Goal: Task Accomplishment & Management: Manage account settings

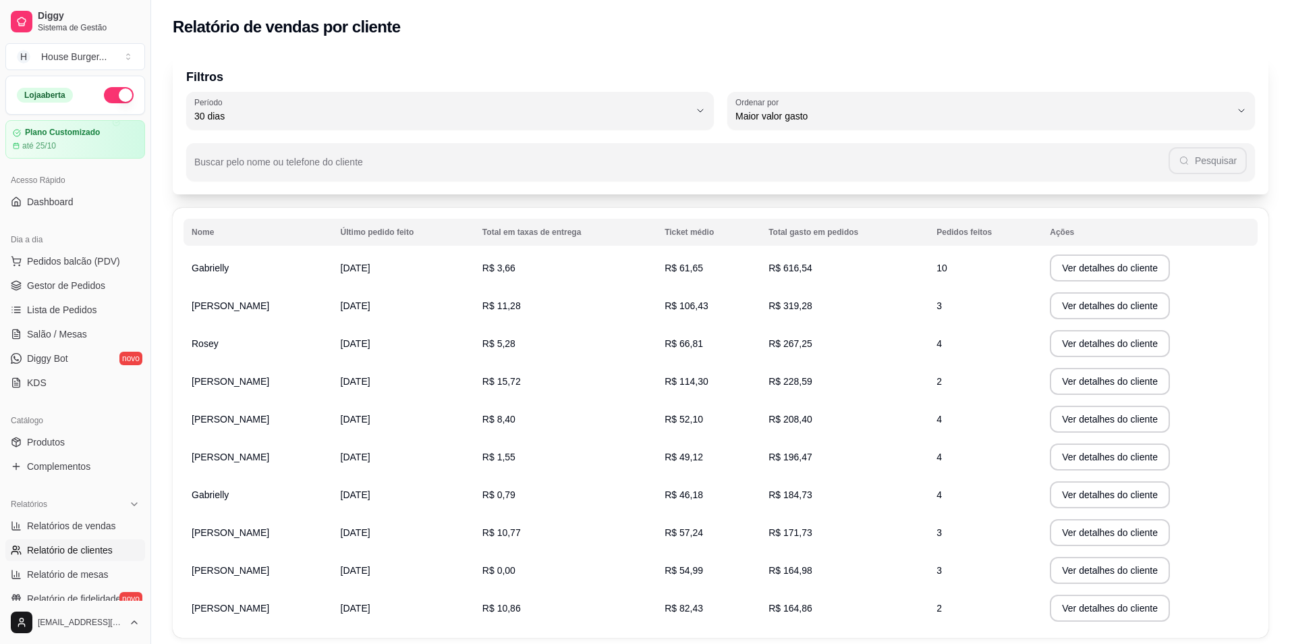
select select "30"
select select "HIGHEST_TOTAL_SPENT_WITH_ORDERS"
click at [87, 288] on span "Gestor de Pedidos" at bounding box center [66, 285] width 78 height 13
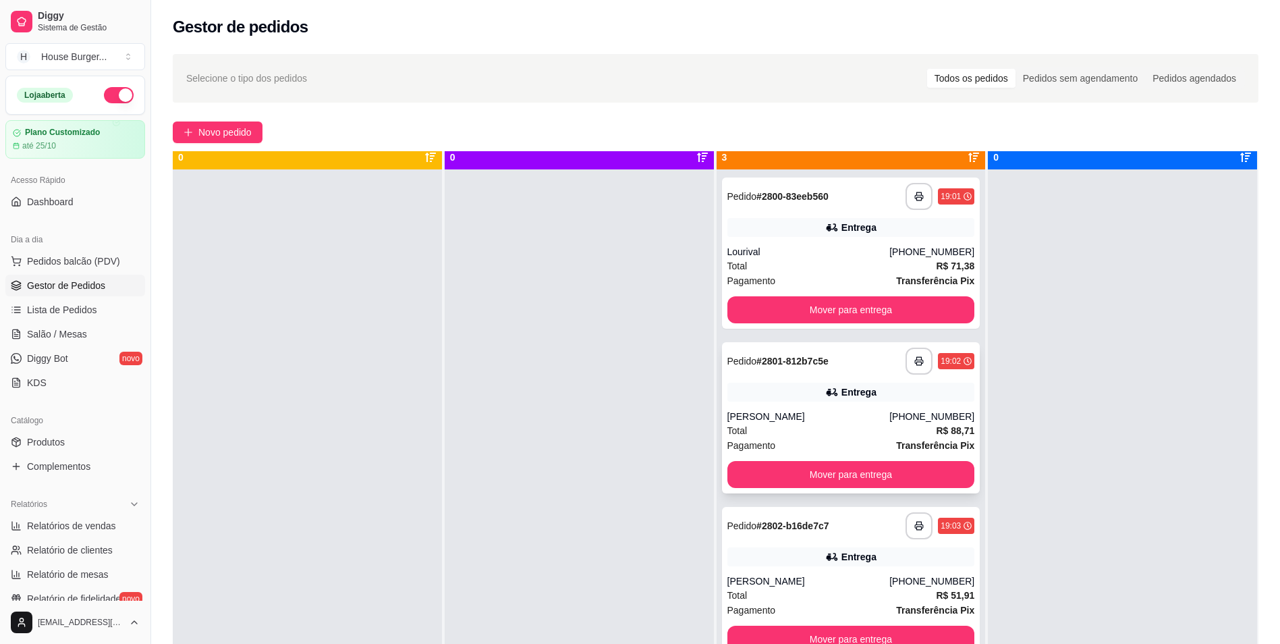
scroll to position [38, 0]
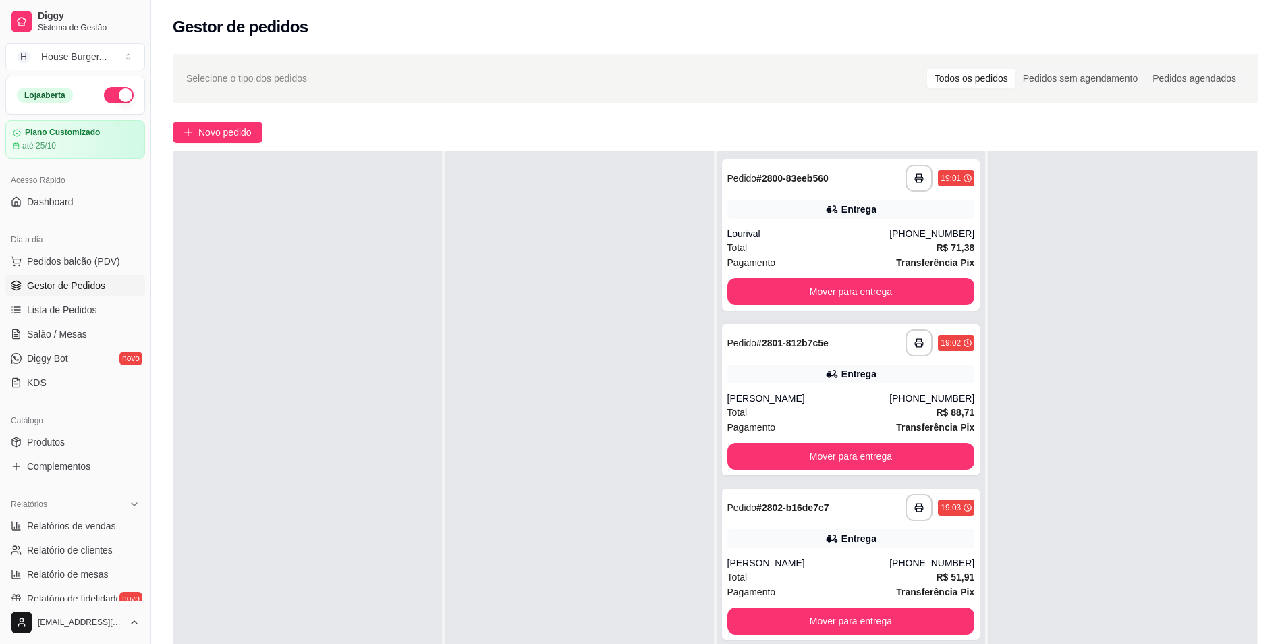
click at [494, 432] on div at bounding box center [579, 473] width 269 height 644
click at [917, 510] on rect "button" at bounding box center [919, 509] width 5 height 3
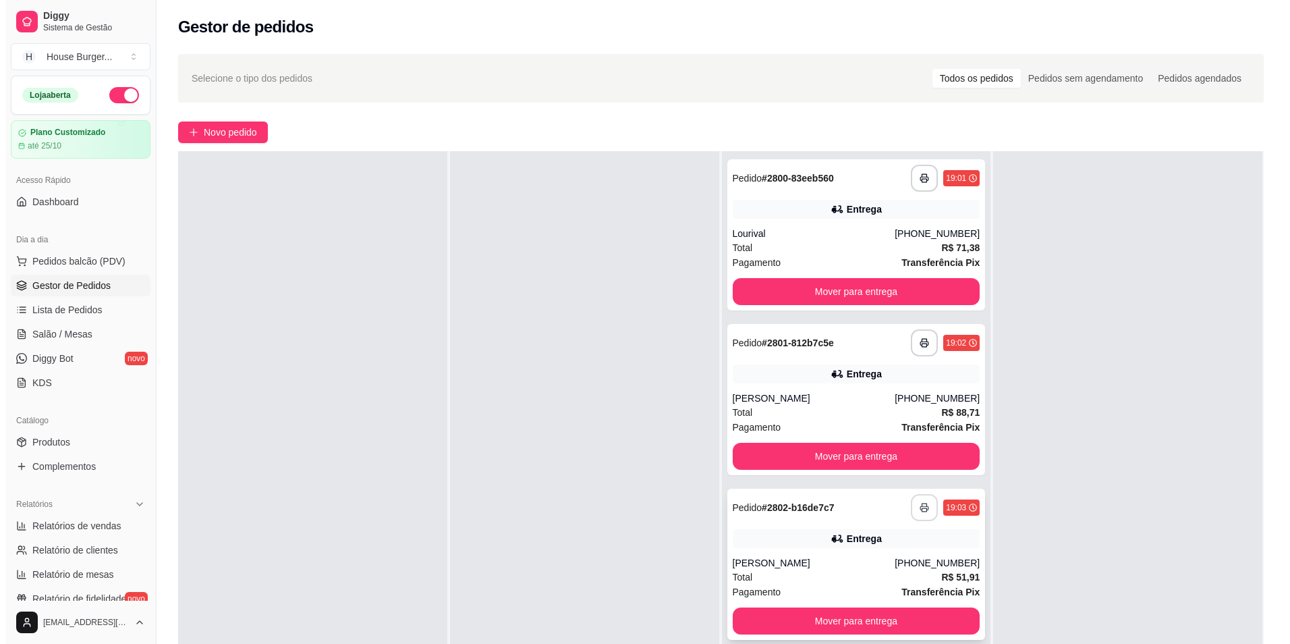
scroll to position [0, 0]
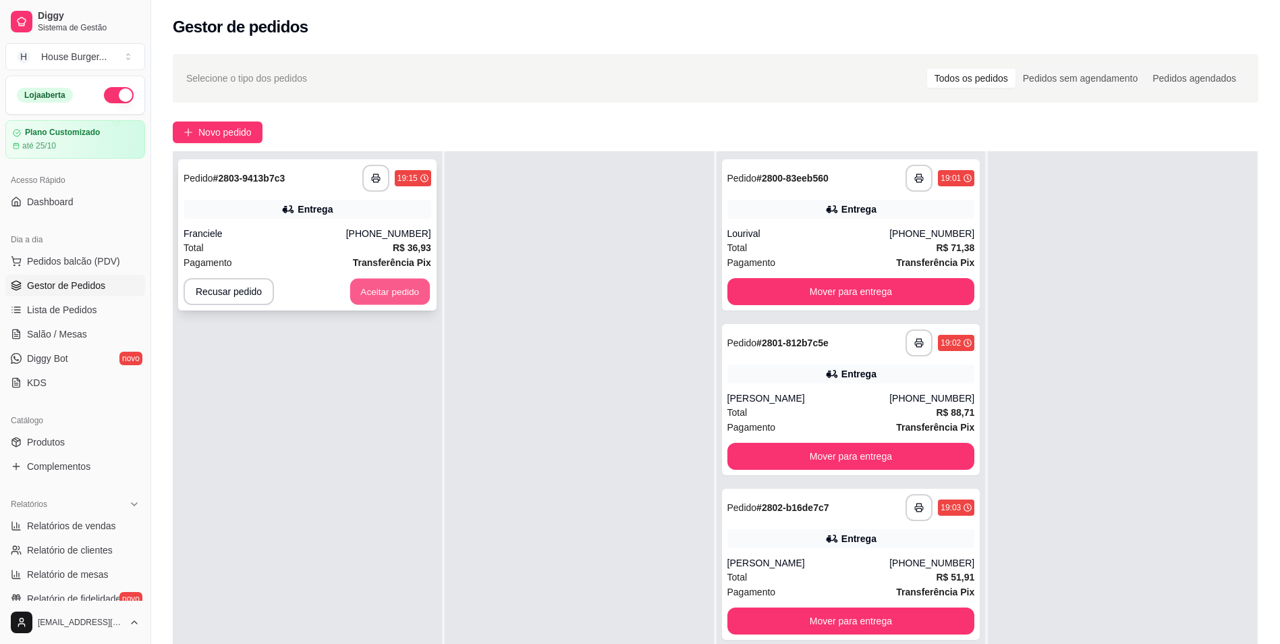
click at [416, 289] on button "Aceitar pedido" at bounding box center [390, 292] width 80 height 26
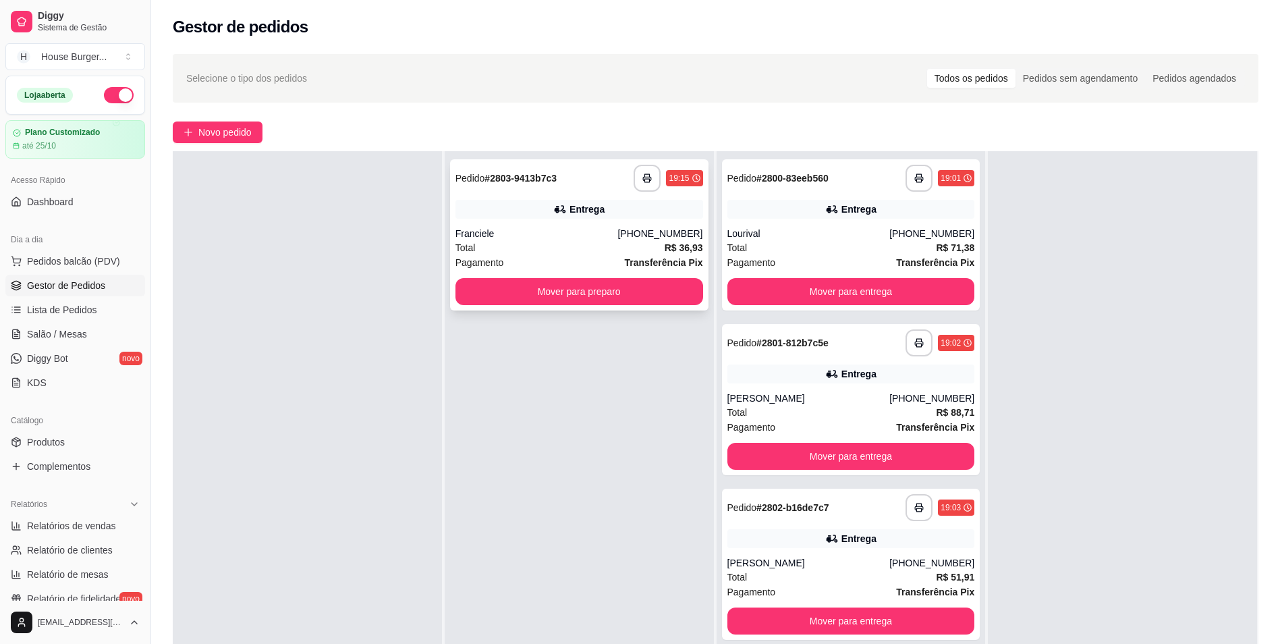
click at [549, 218] on div "Entrega" at bounding box center [580, 209] width 248 height 19
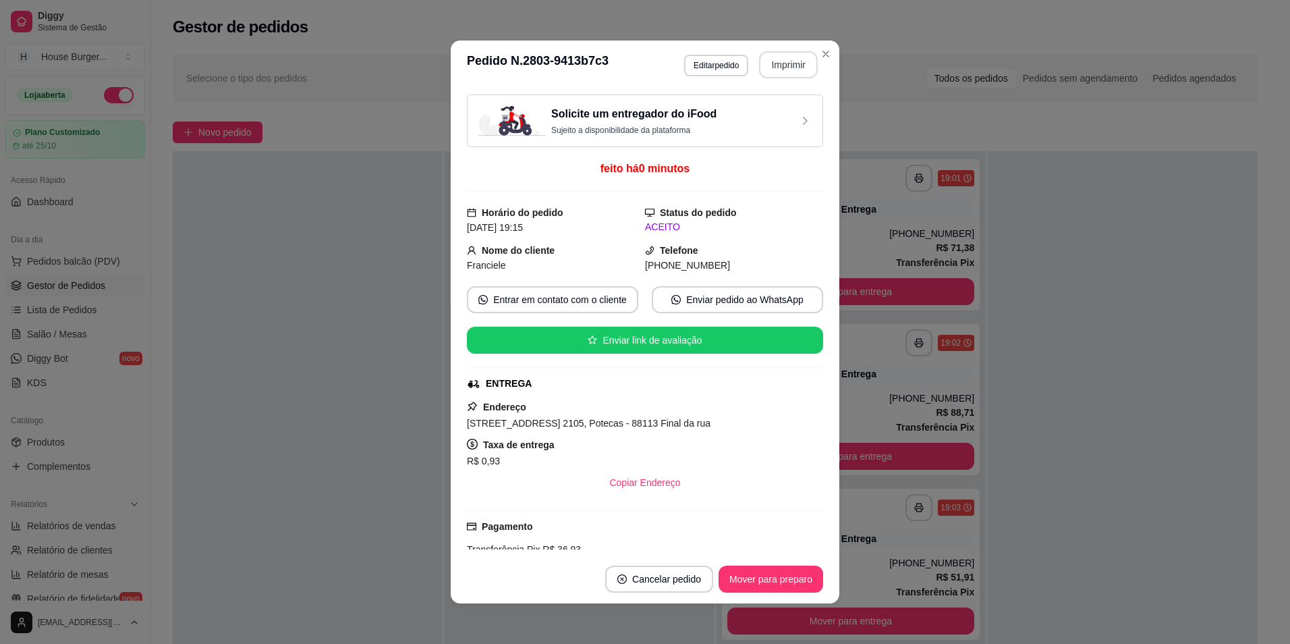
click at [789, 62] on button "Imprimir" at bounding box center [788, 64] width 59 height 27
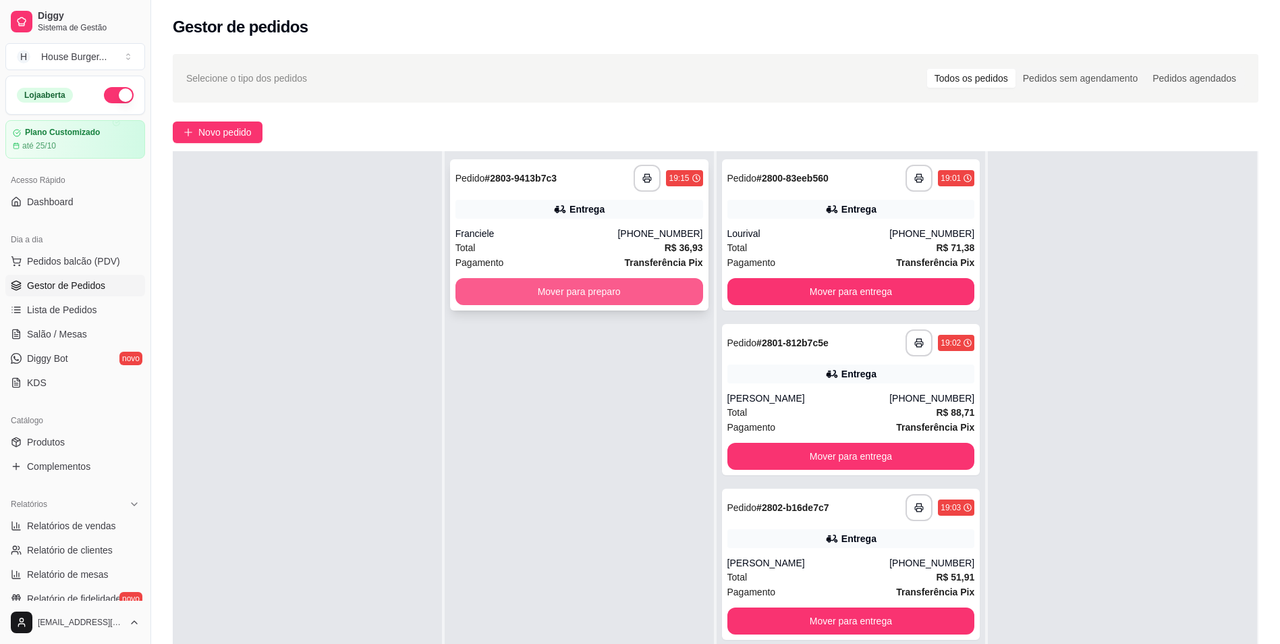
click at [579, 285] on button "Mover para preparo" at bounding box center [580, 291] width 248 height 27
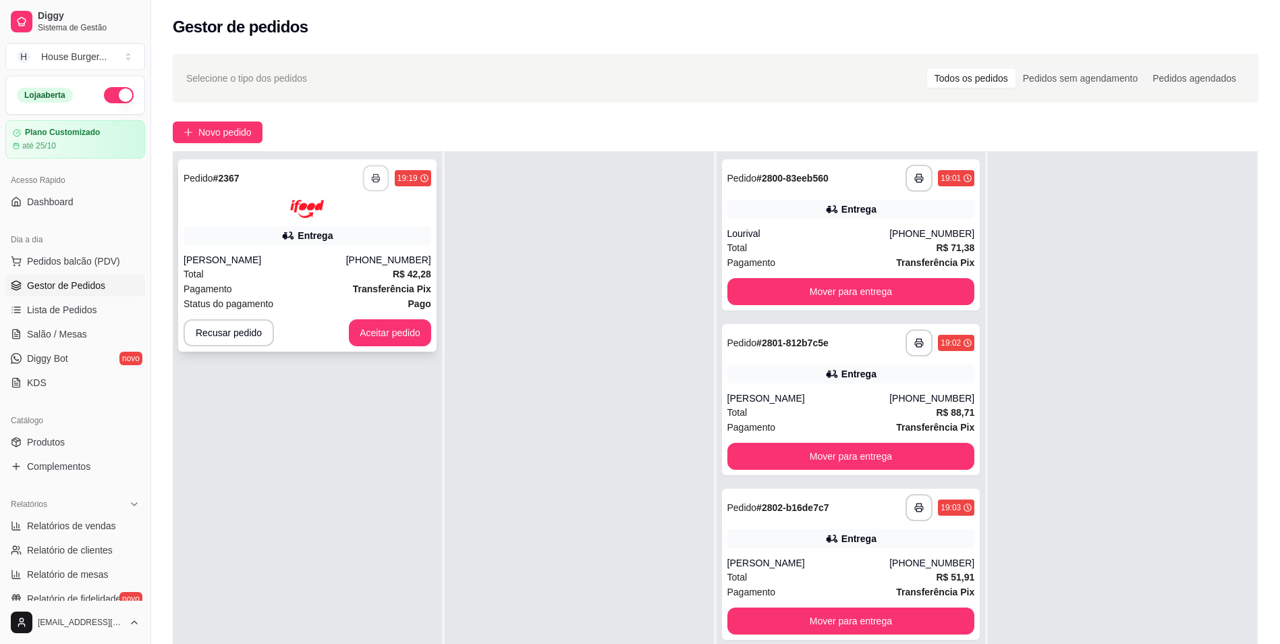
click at [380, 182] on button "button" at bounding box center [375, 178] width 26 height 26
click at [383, 342] on button "Aceitar pedido" at bounding box center [390, 332] width 82 height 27
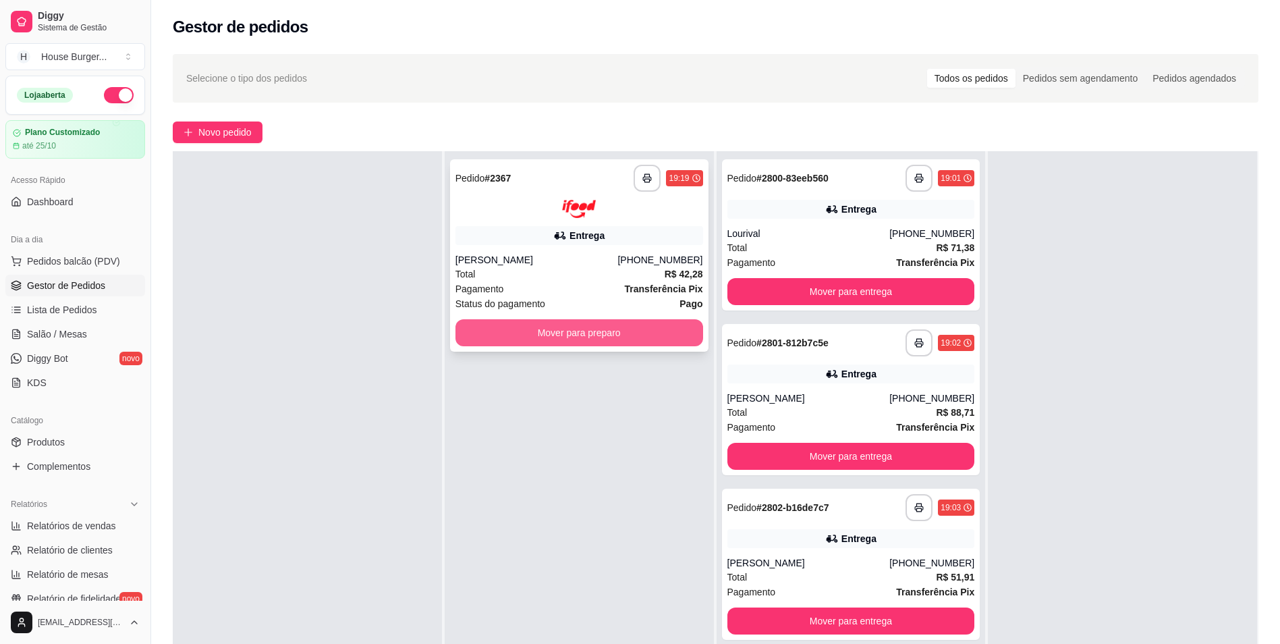
click at [588, 333] on button "Mover para preparo" at bounding box center [580, 332] width 248 height 27
click at [606, 342] on button "Mover para preparo" at bounding box center [580, 332] width 248 height 27
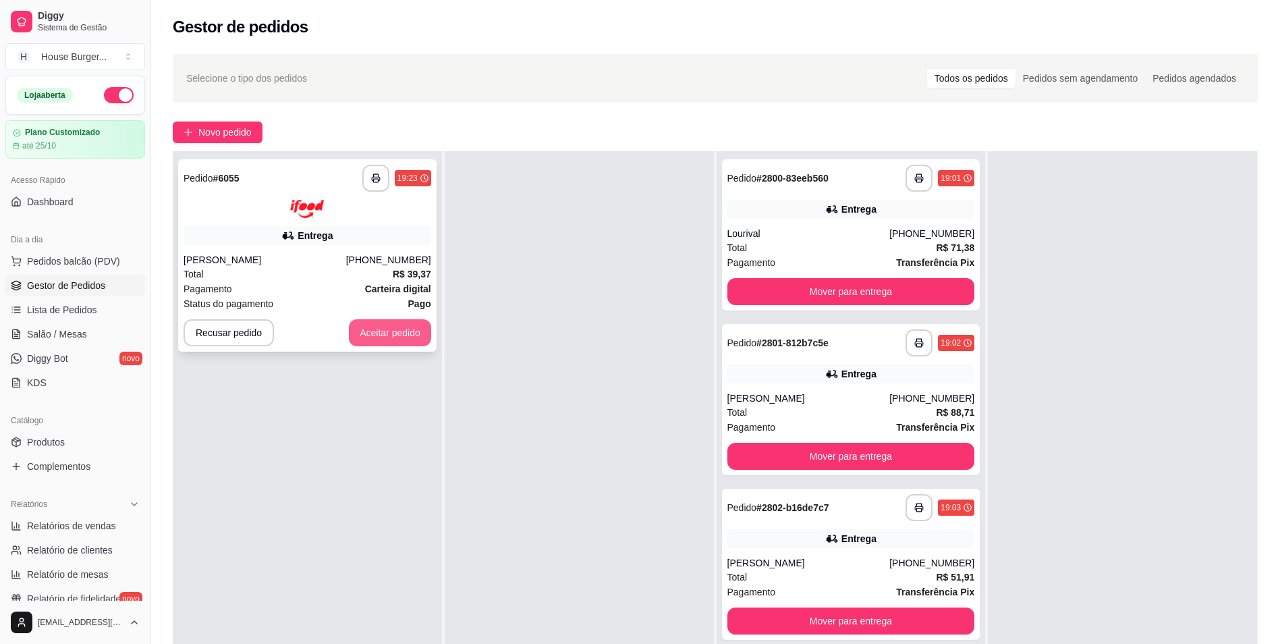
click at [396, 333] on button "Aceitar pedido" at bounding box center [390, 332] width 82 height 27
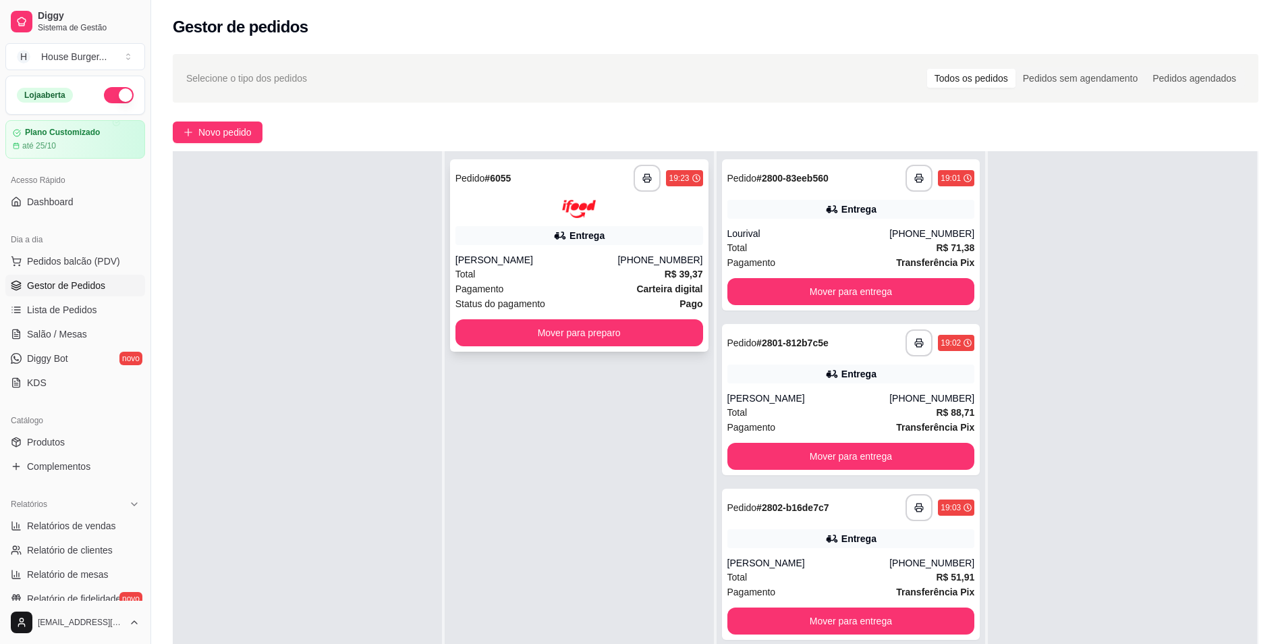
click at [581, 259] on div "[PERSON_NAME]" at bounding box center [537, 259] width 163 height 13
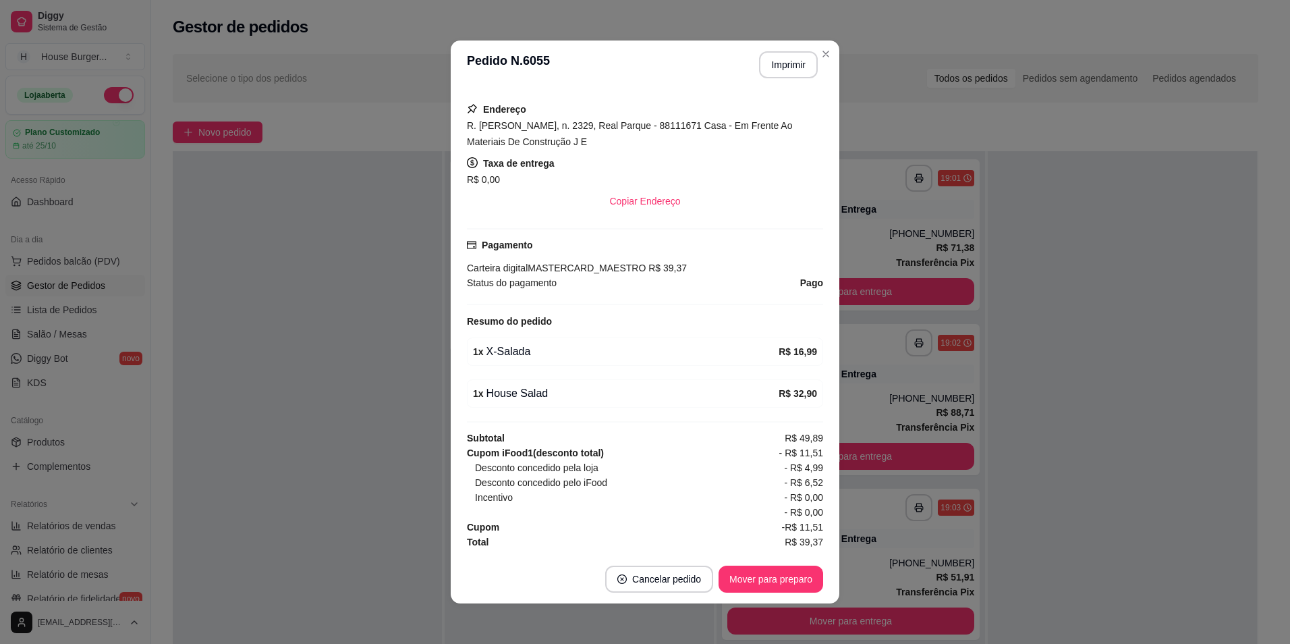
scroll to position [3, 0]
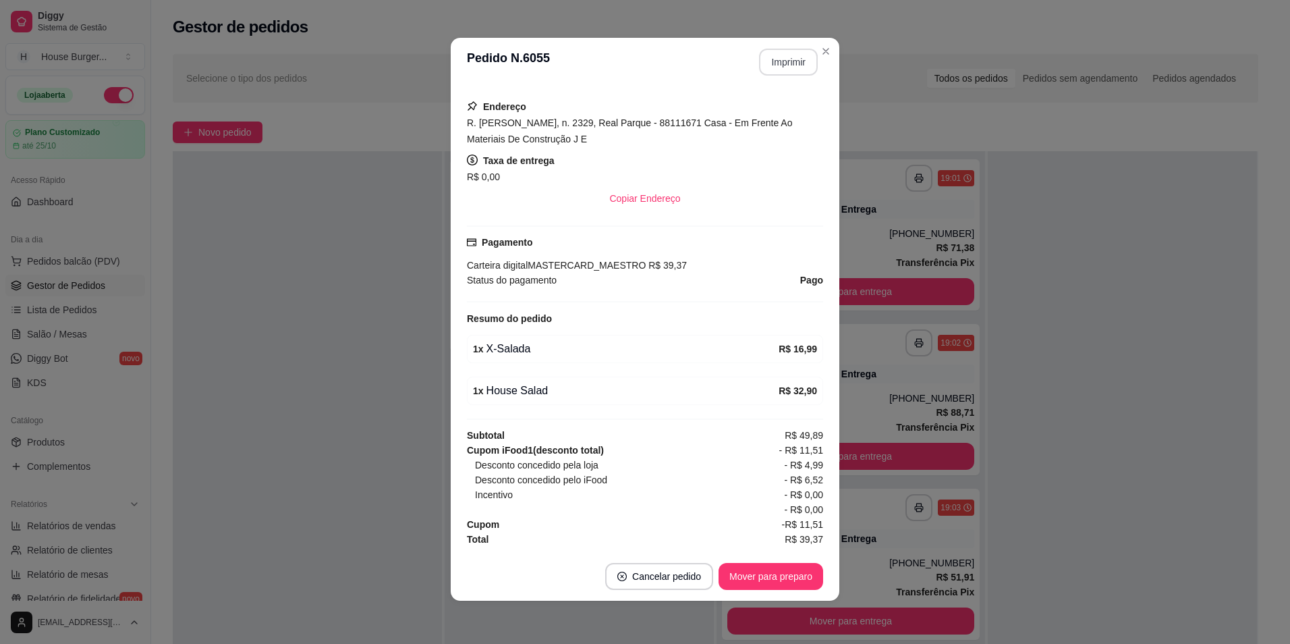
click at [786, 66] on button "Imprimir" at bounding box center [788, 62] width 59 height 27
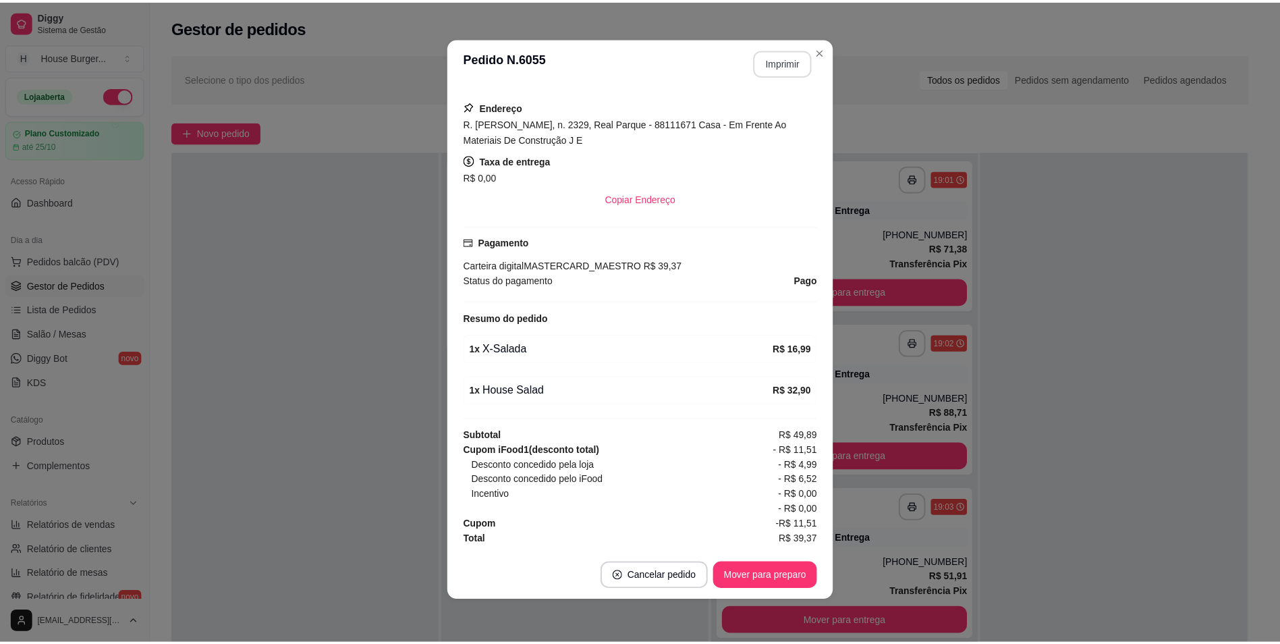
scroll to position [0, 0]
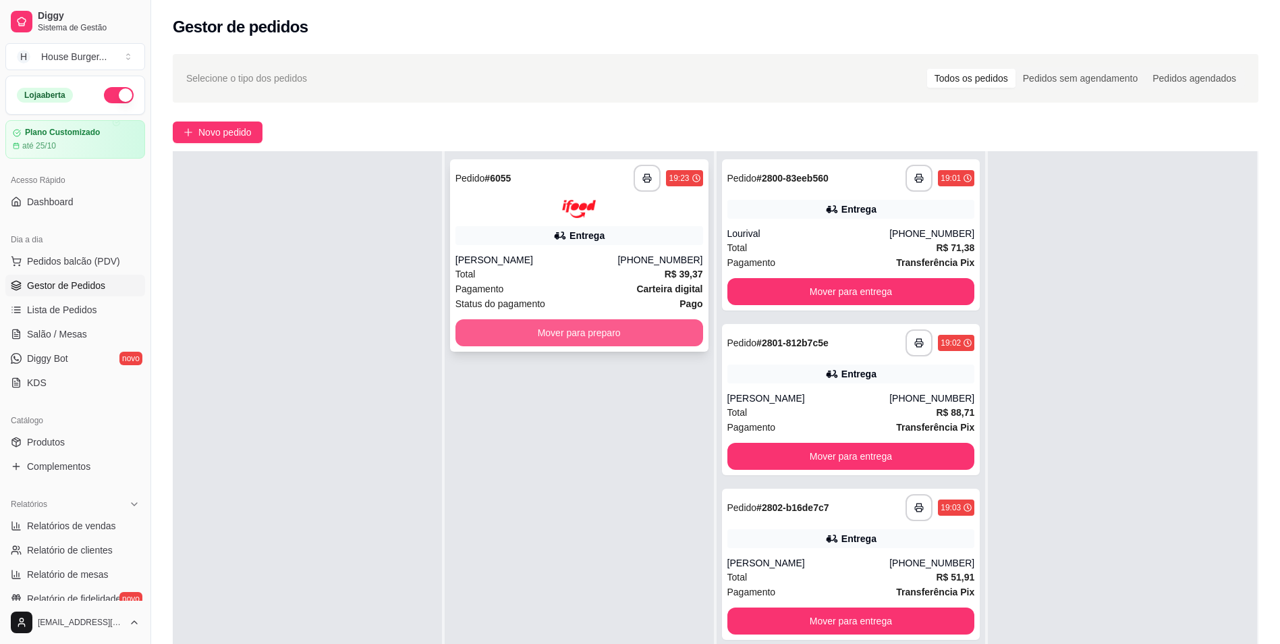
click at [536, 333] on button "Mover para preparo" at bounding box center [580, 332] width 248 height 27
click at [565, 319] on button "Mover para preparo" at bounding box center [579, 332] width 240 height 26
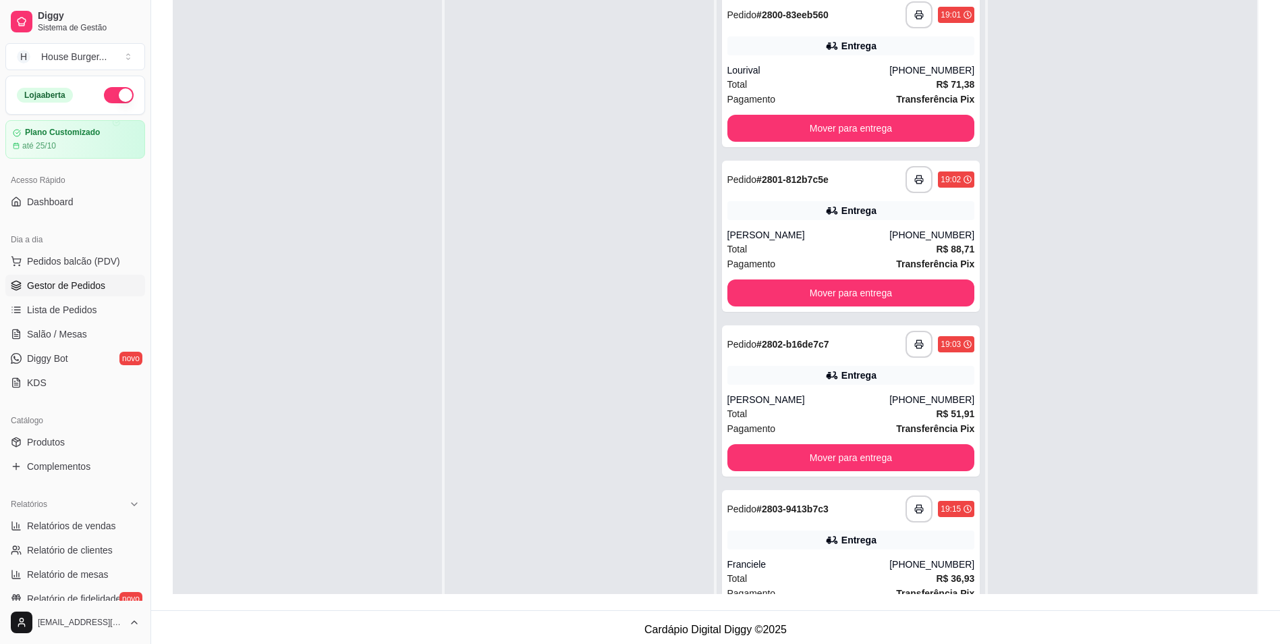
drag, startPoint x: 485, startPoint y: 329, endPoint x: 516, endPoint y: 219, distance: 114.5
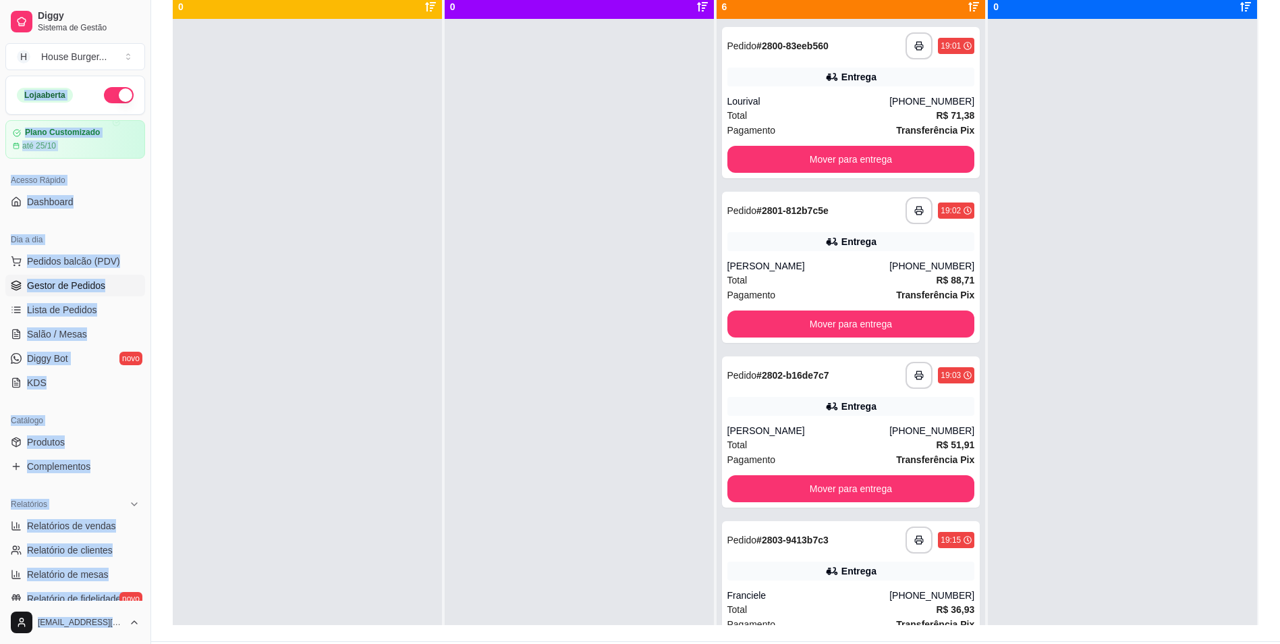
drag, startPoint x: 174, startPoint y: 14, endPoint x: 319, endPoint y: -7, distance: 146.7
click at [319, 0] on html "**********" at bounding box center [640, 152] width 1280 height 644
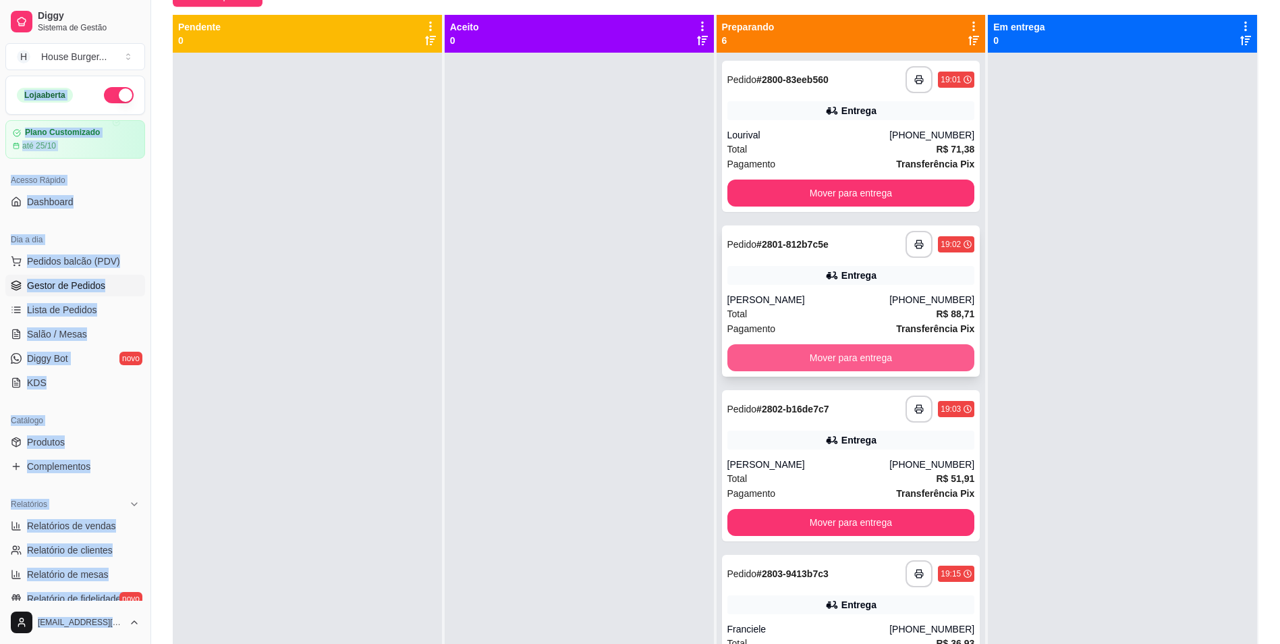
click at [873, 347] on button "Mover para entrega" at bounding box center [852, 357] width 248 height 27
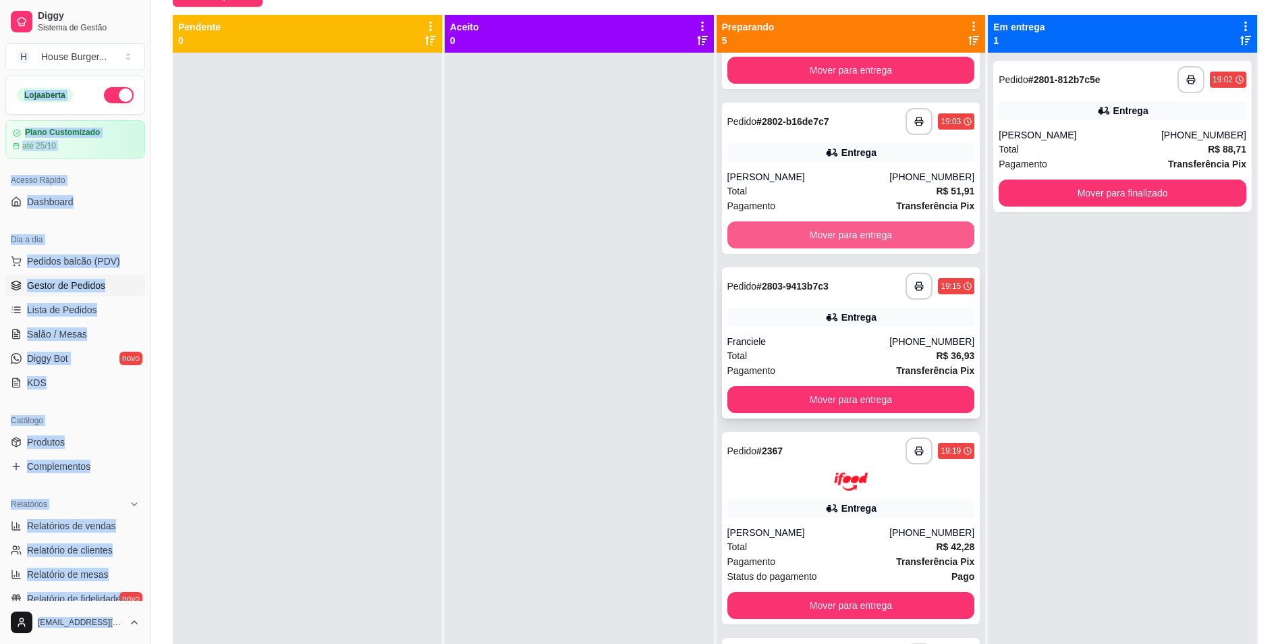
scroll to position [135, 0]
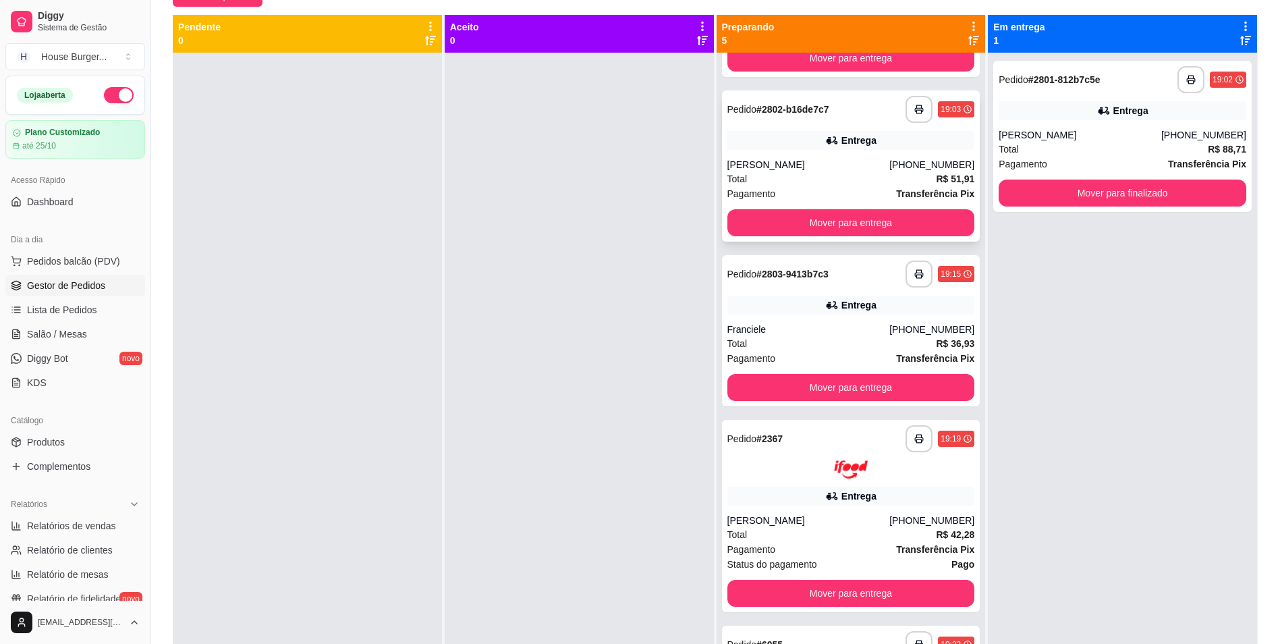
click at [936, 173] on strong "R$ 51,91" at bounding box center [955, 178] width 38 height 11
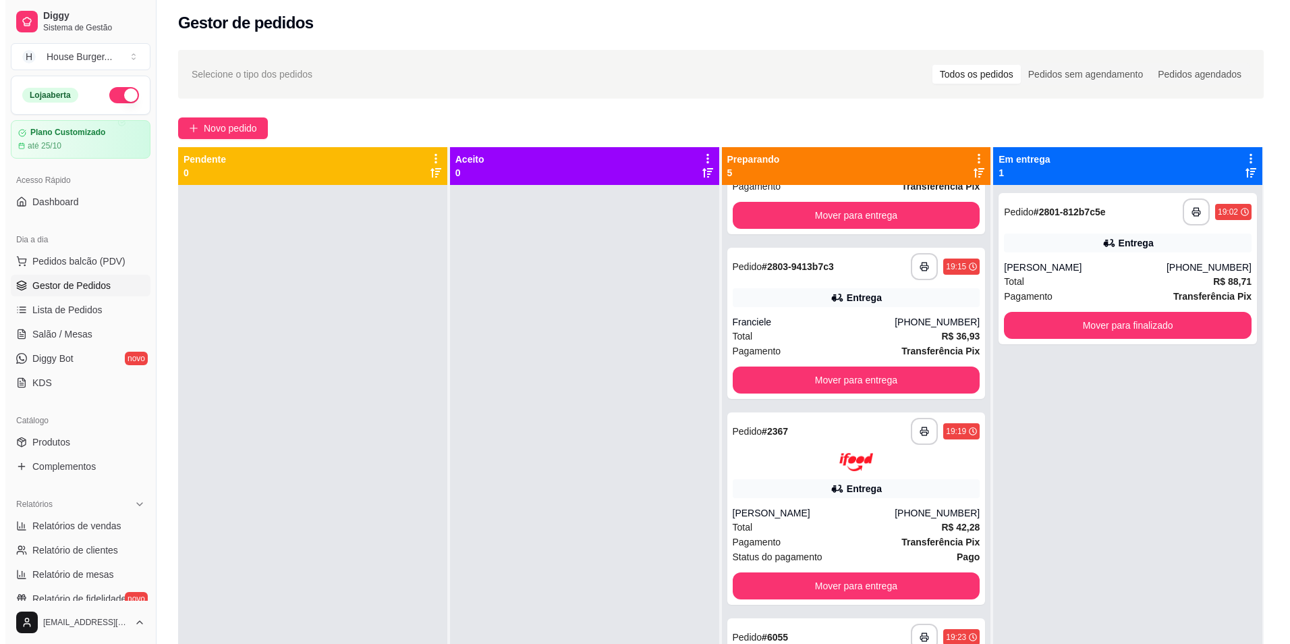
scroll to position [0, 0]
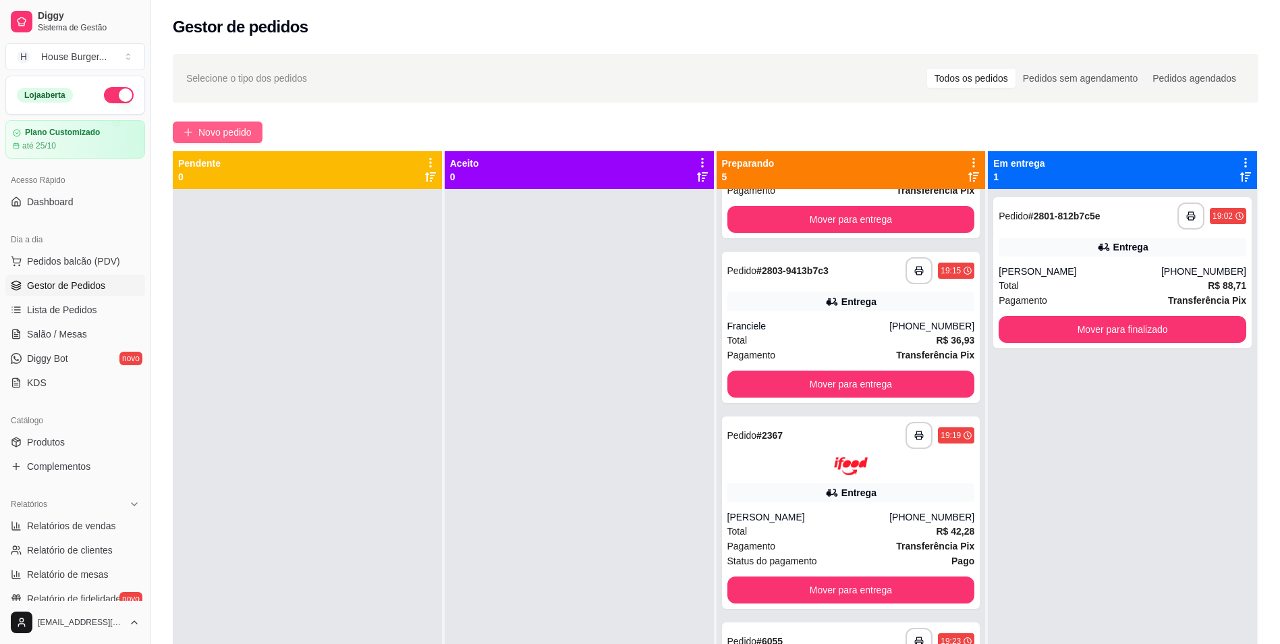
click at [209, 126] on span "Novo pedido" at bounding box center [224, 132] width 53 height 15
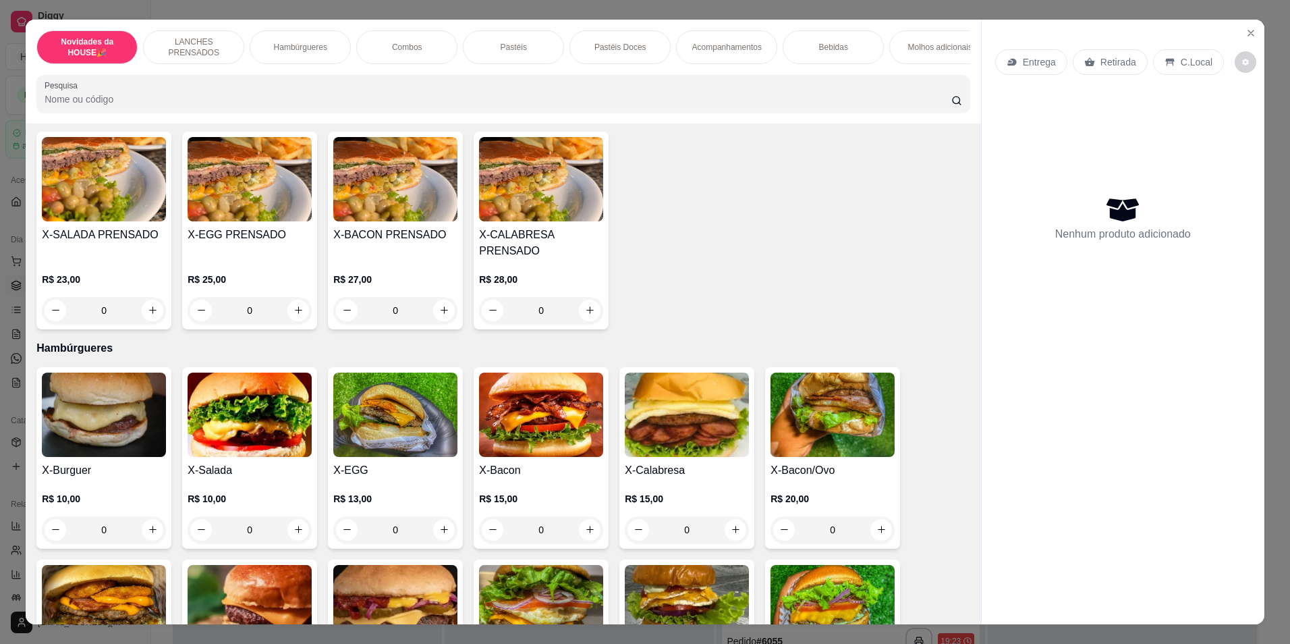
scroll to position [405, 0]
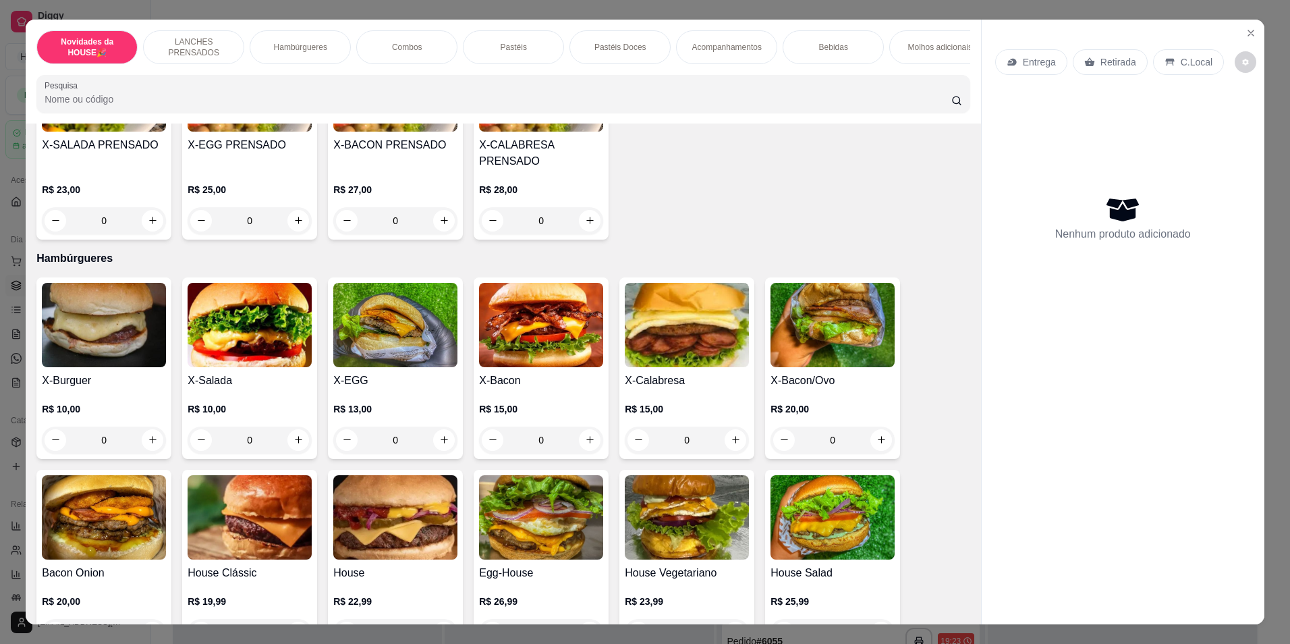
click at [148, 450] on div "0" at bounding box center [104, 440] width 124 height 27
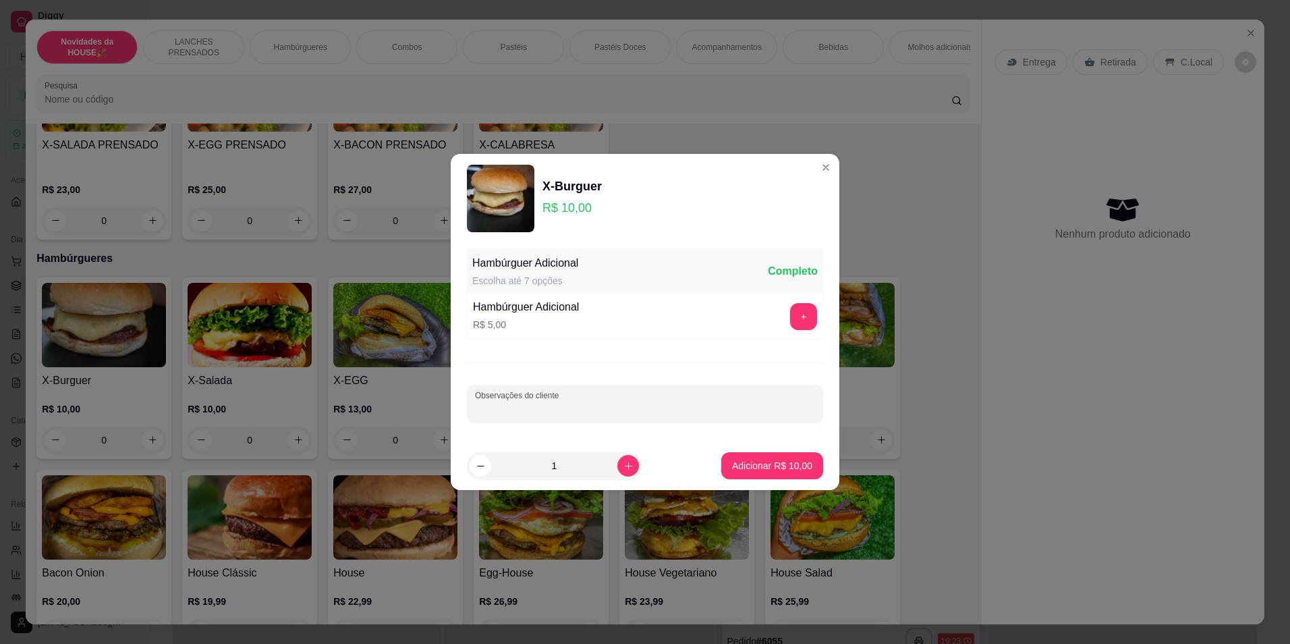
click at [525, 402] on div "Observações do cliente" at bounding box center [645, 404] width 356 height 38
type input "so maioneses"
click at [783, 477] on button "Adicionar R$ 10,00" at bounding box center [773, 465] width 102 height 27
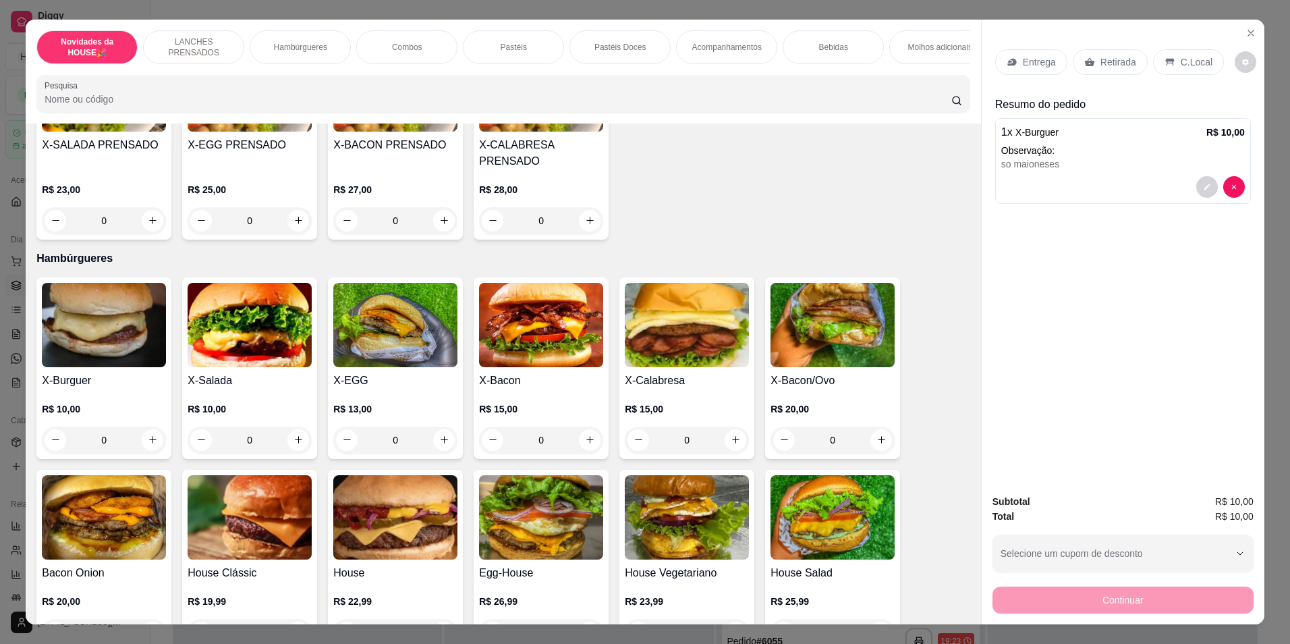
click at [1075, 61] on div "Retirada" at bounding box center [1110, 62] width 75 height 26
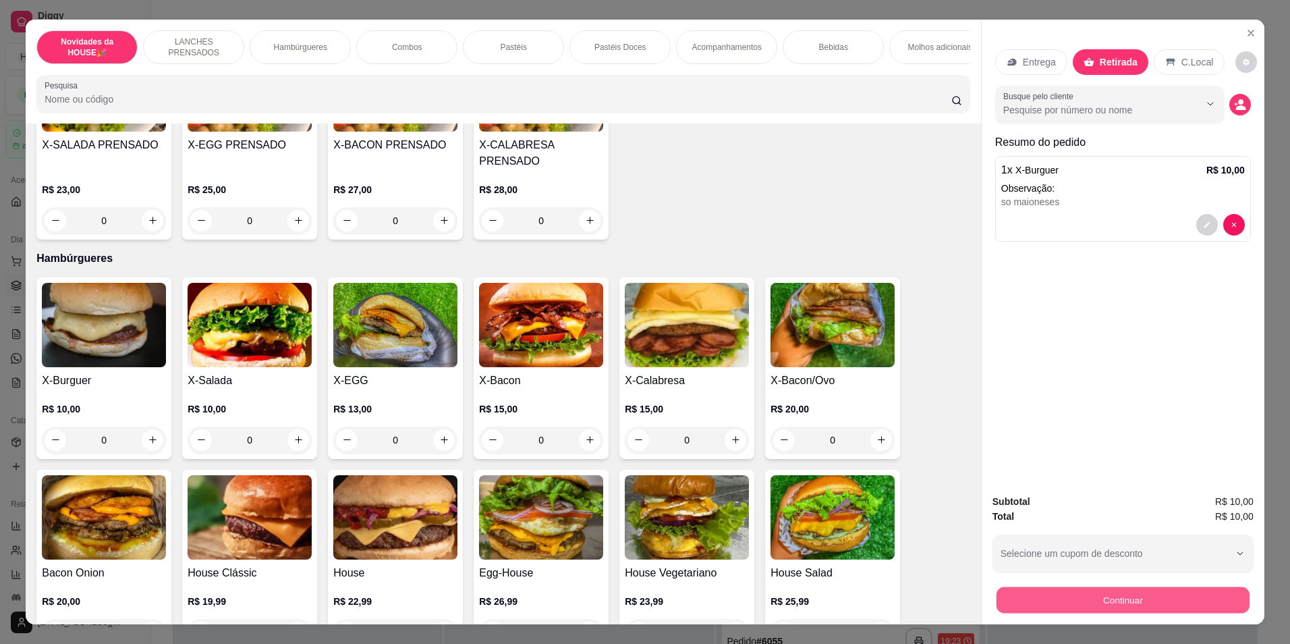
click at [1070, 598] on button "Continuar" at bounding box center [1123, 600] width 253 height 26
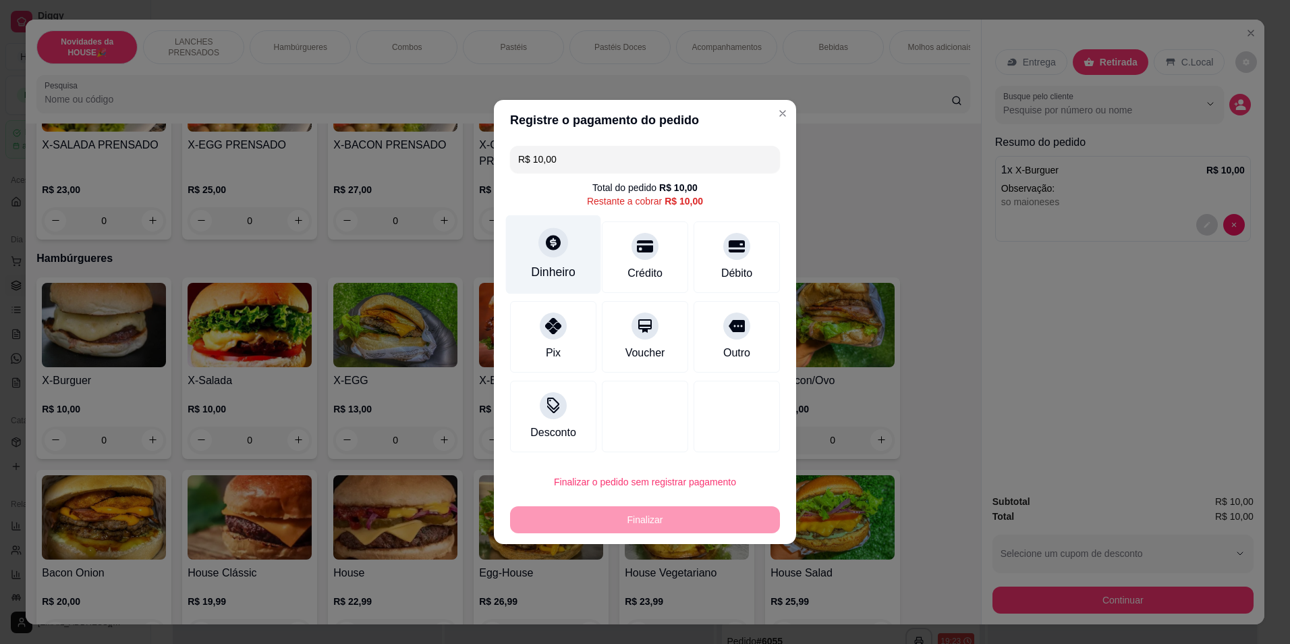
click at [551, 242] on icon at bounding box center [553, 242] width 15 height 15
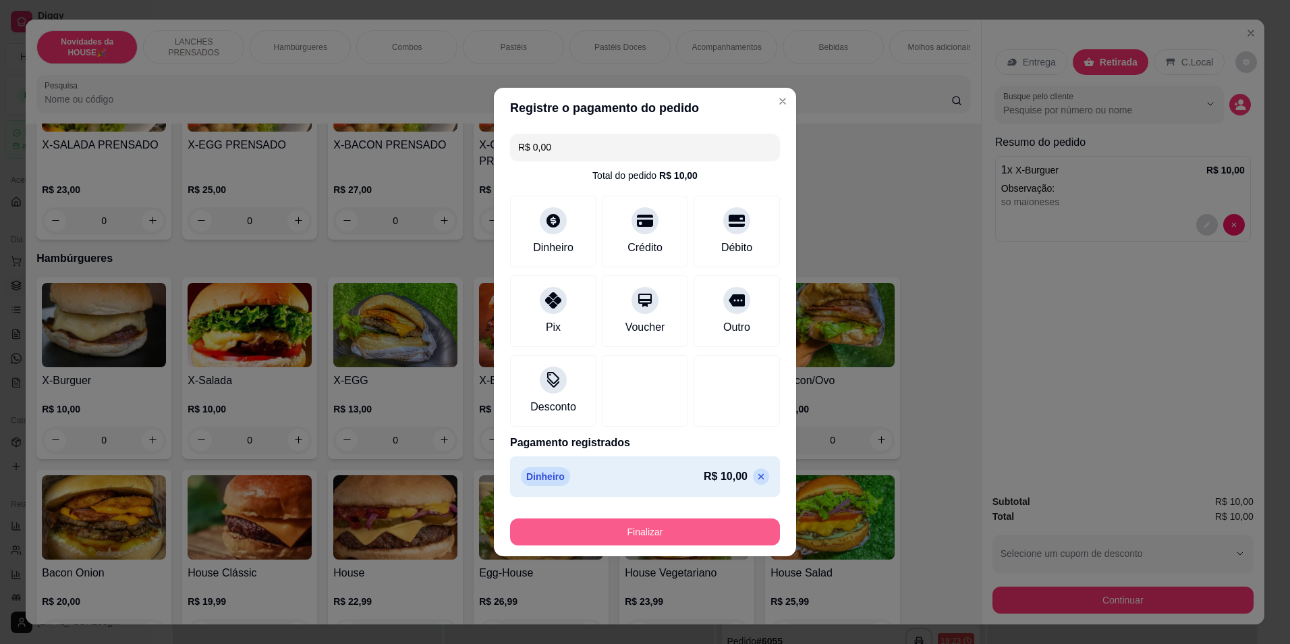
click at [691, 527] on button "Finalizar" at bounding box center [645, 531] width 270 height 27
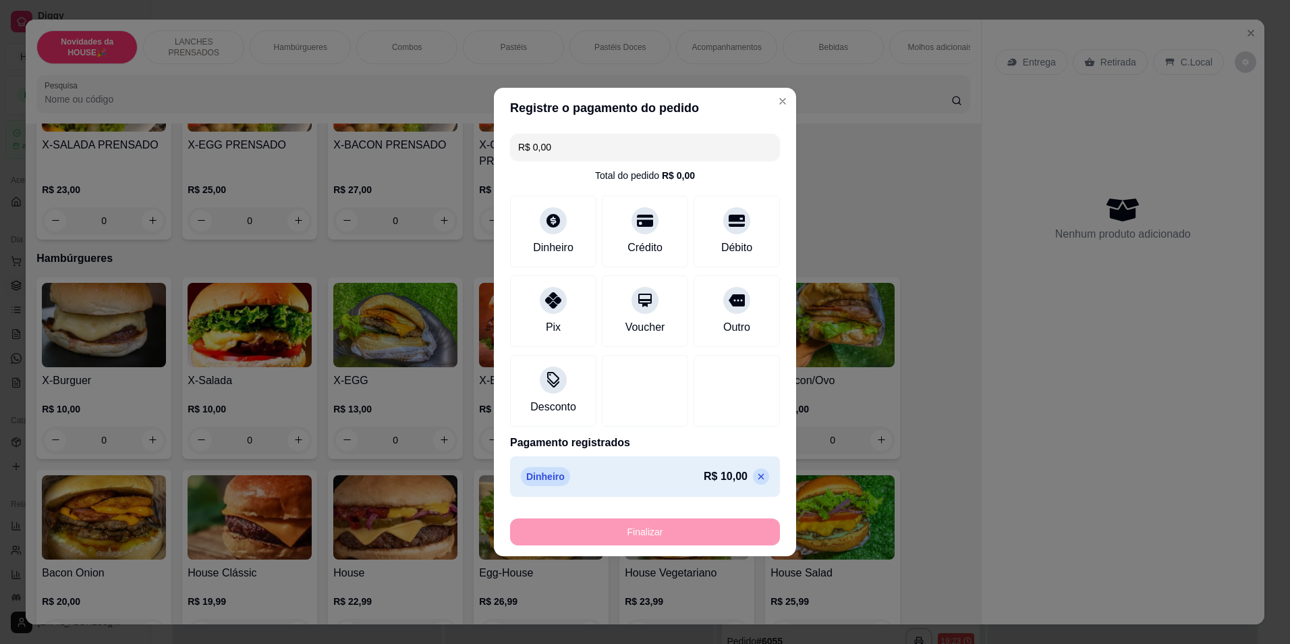
type input "-R$ 10,00"
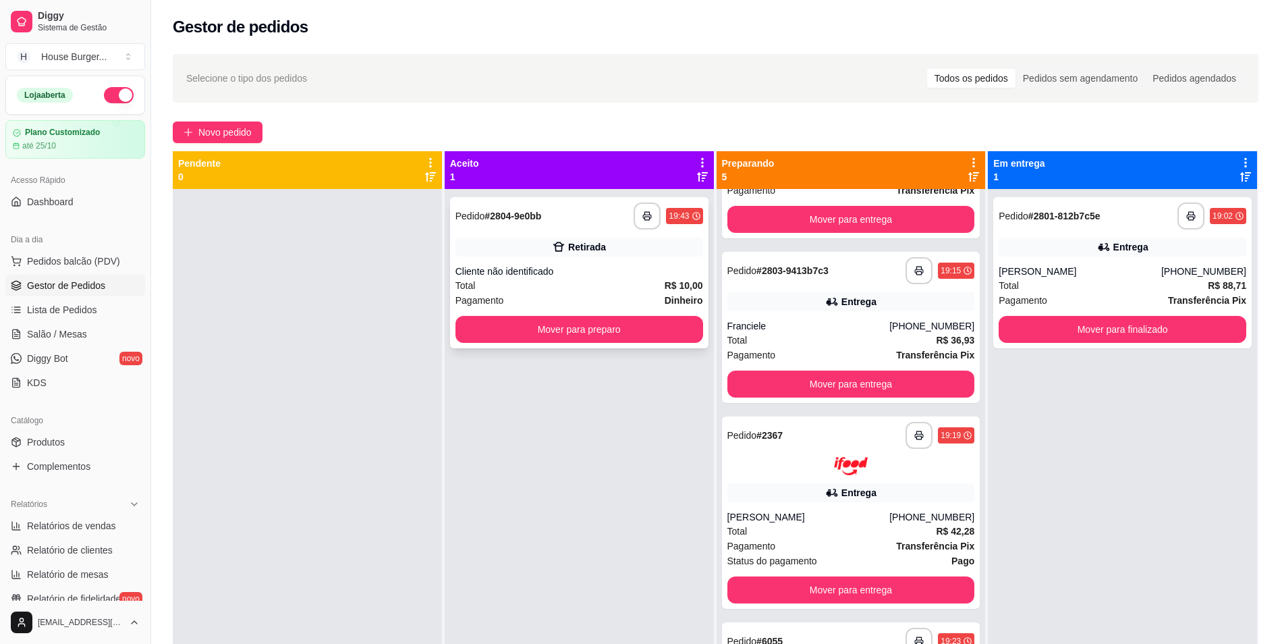
click at [632, 248] on div "Retirada" at bounding box center [580, 247] width 248 height 19
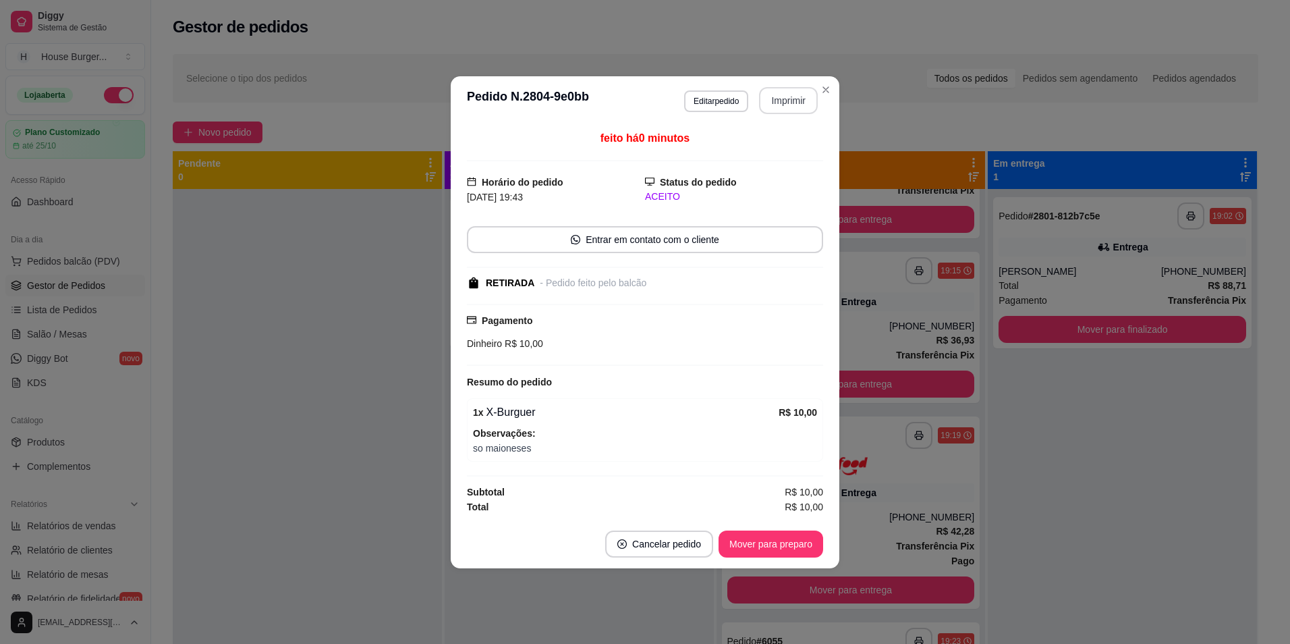
click at [775, 101] on button "Imprimir" at bounding box center [788, 100] width 59 height 27
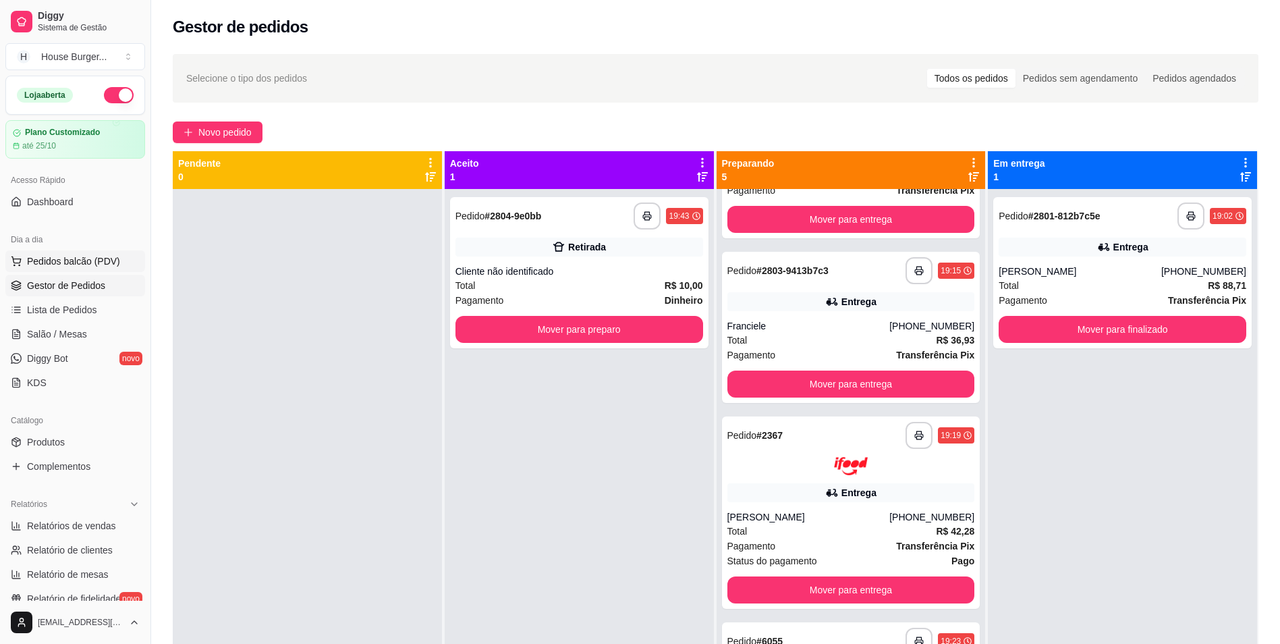
click at [100, 257] on span "Pedidos balcão (PDV)" at bounding box center [73, 260] width 93 height 13
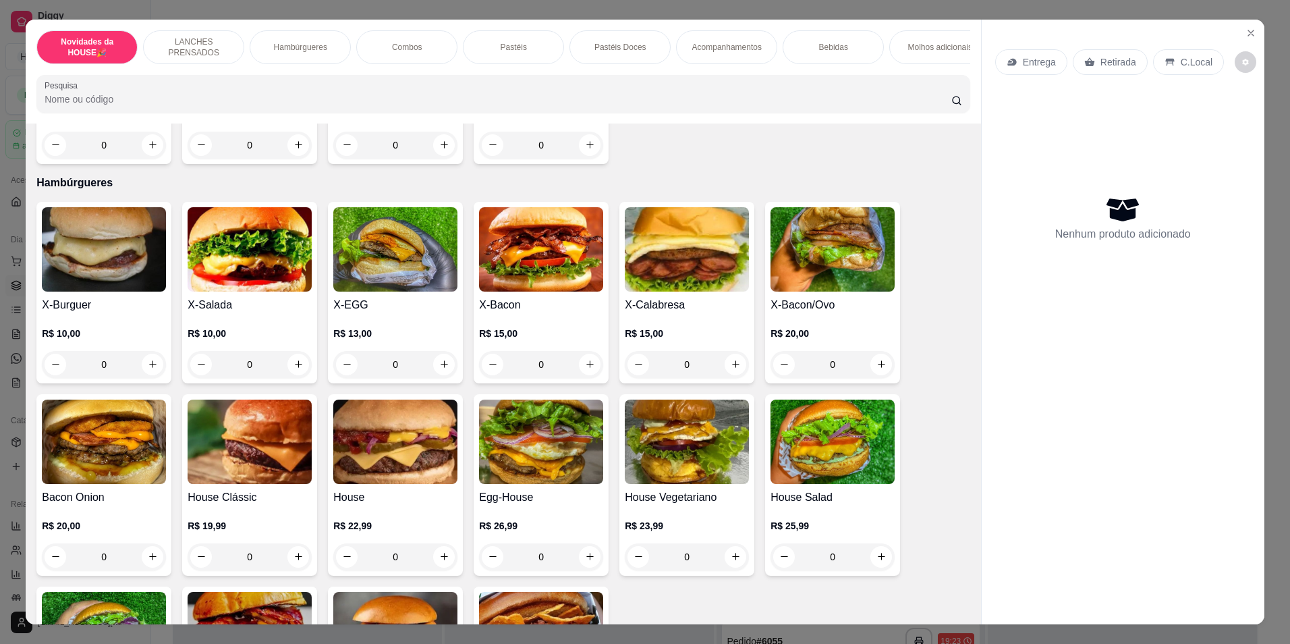
scroll to position [540, 0]
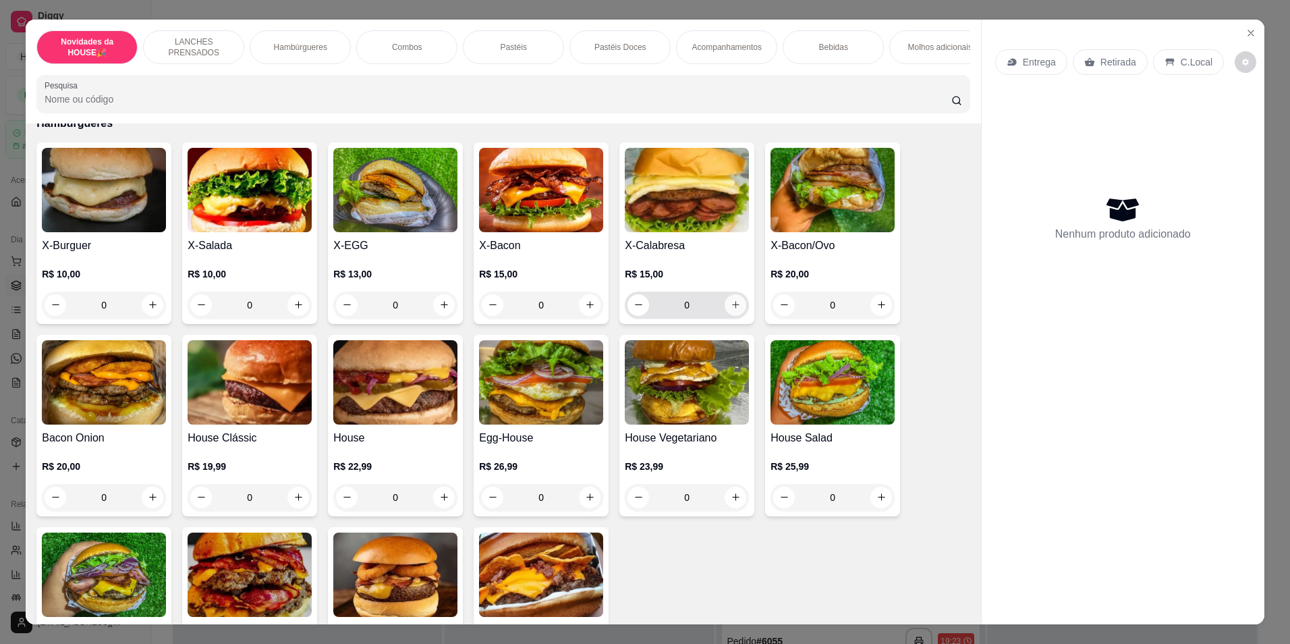
click at [736, 316] on button "increase-product-quantity" at bounding box center [736, 305] width 22 height 22
type input "1"
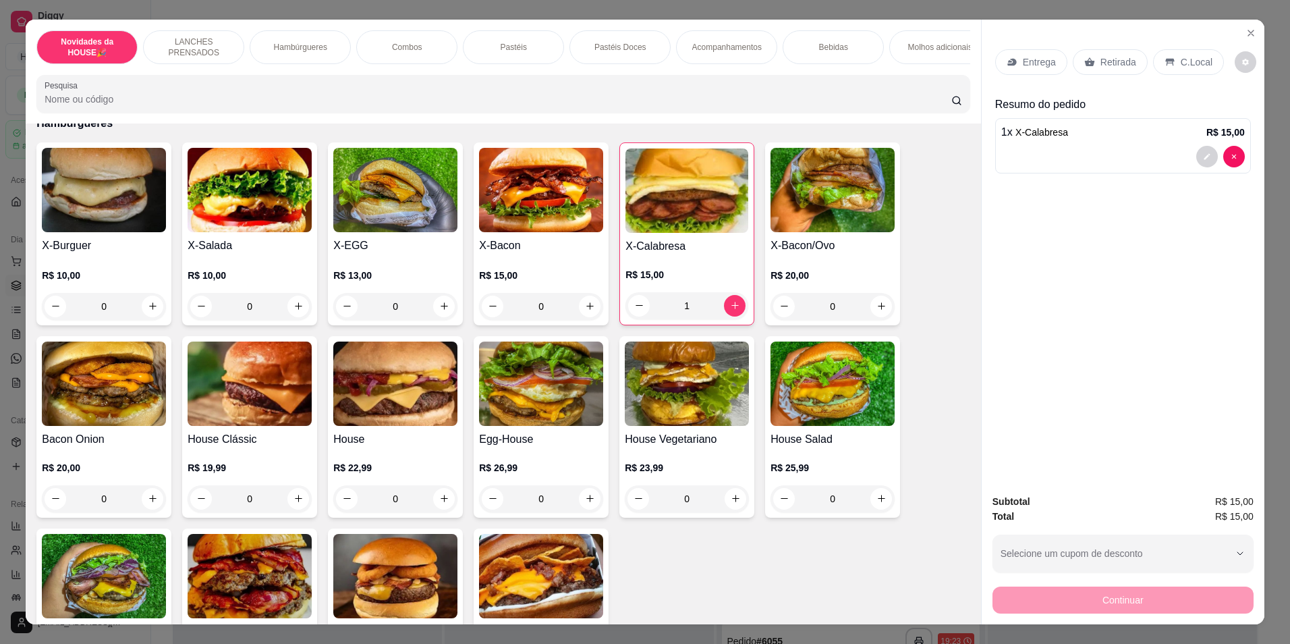
click at [1114, 67] on p "Retirada" at bounding box center [1119, 61] width 36 height 13
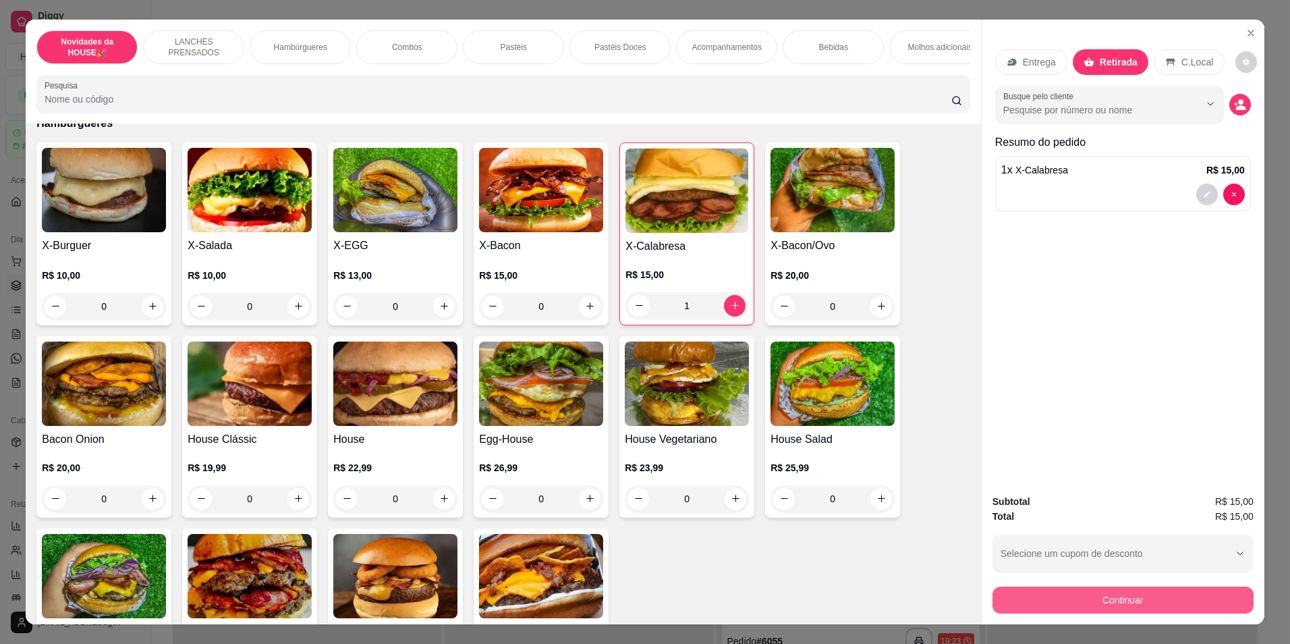
click at [1113, 603] on button "Continuar" at bounding box center [1123, 600] width 261 height 27
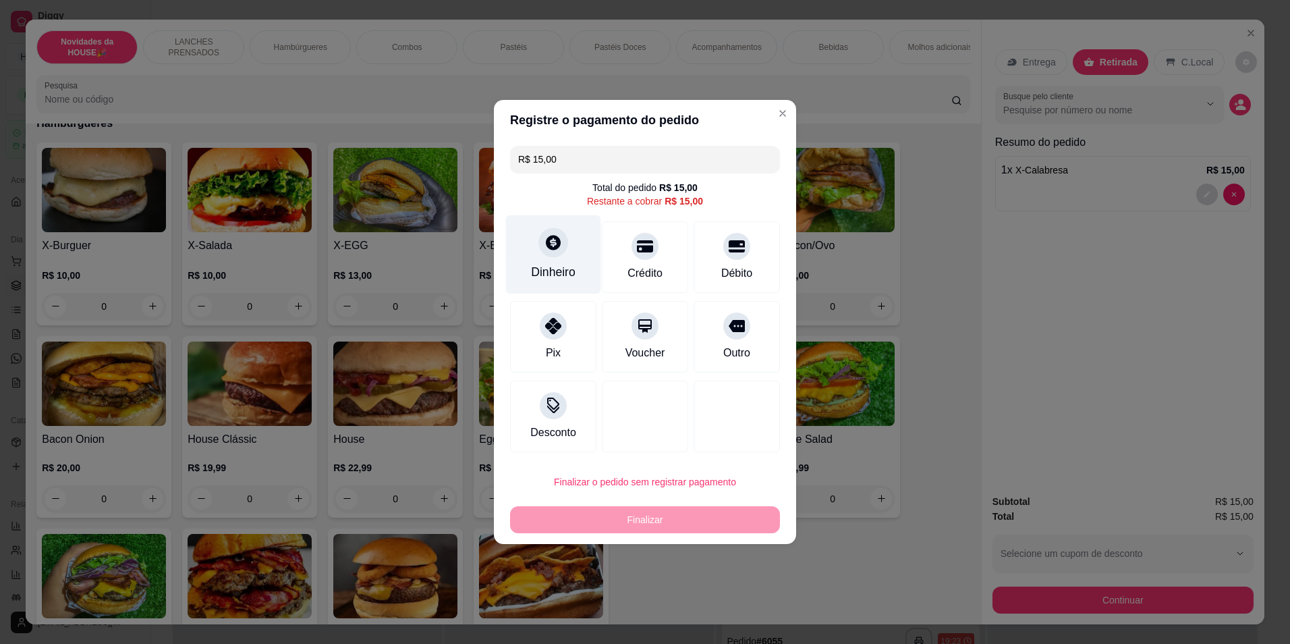
click at [556, 254] on div at bounding box center [554, 242] width 30 height 30
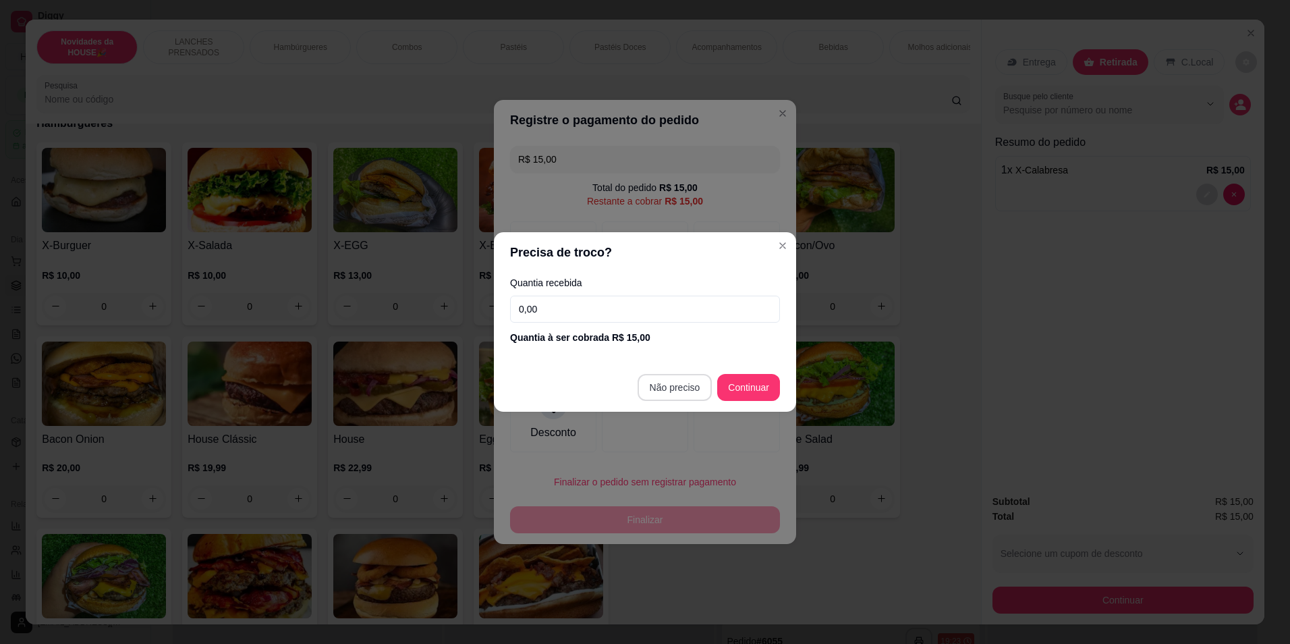
click at [682, 379] on footer "Não preciso Continuar" at bounding box center [645, 387] width 302 height 49
type input "R$ 0,00"
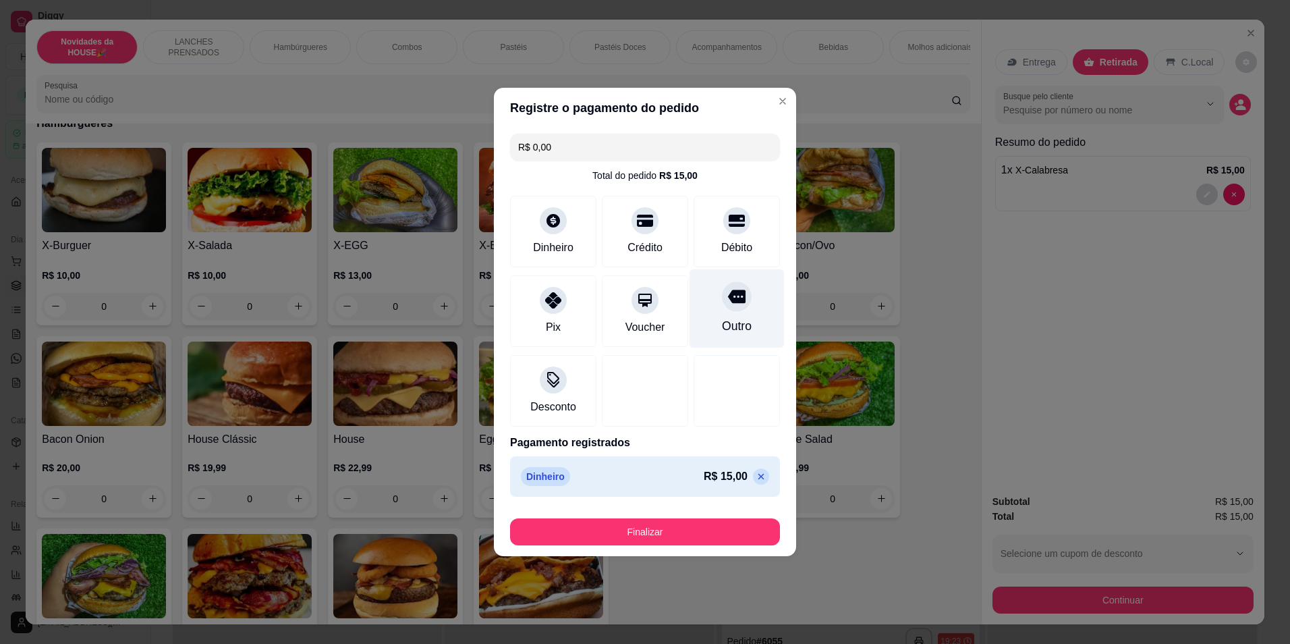
click at [735, 318] on div "Outro" at bounding box center [737, 326] width 30 height 18
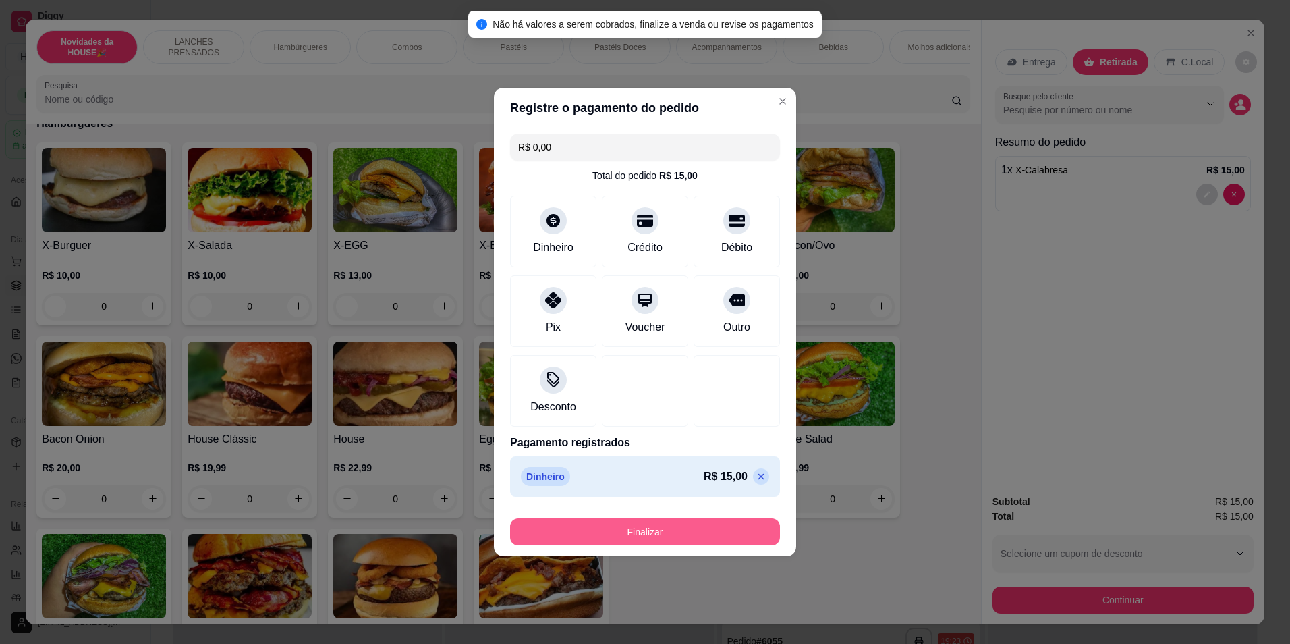
click at [713, 531] on button "Finalizar" at bounding box center [645, 531] width 270 height 27
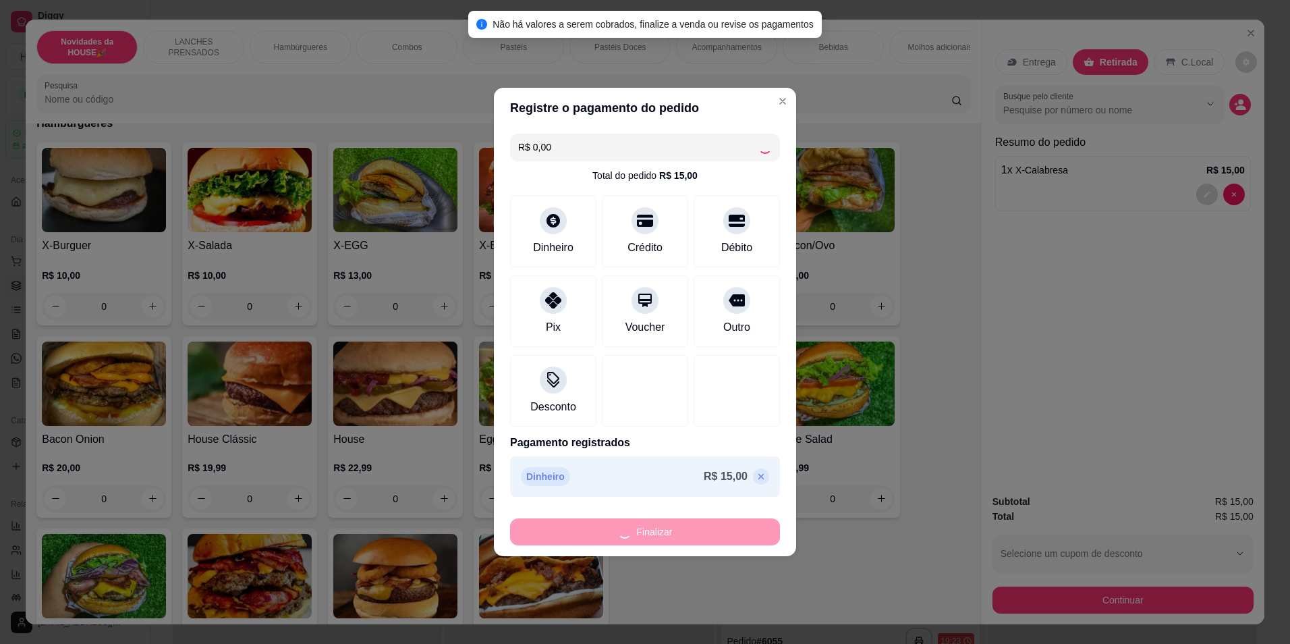
type input "0"
type input "-R$ 15,00"
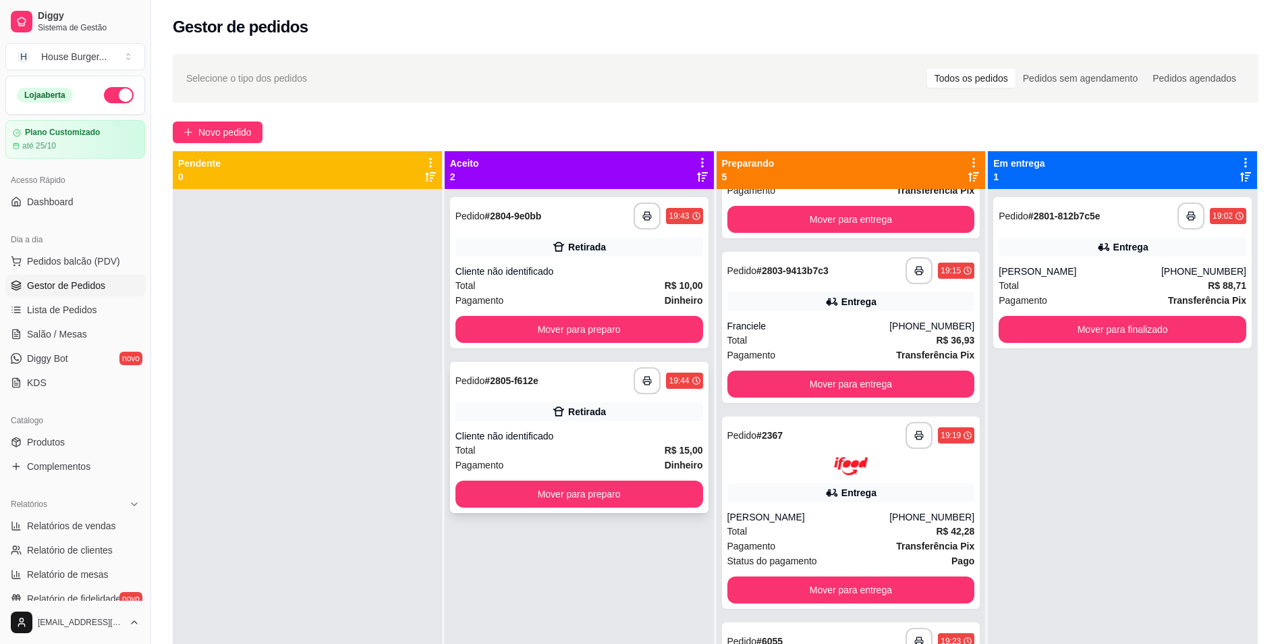
click at [676, 386] on div "19:44" at bounding box center [684, 381] width 36 height 16
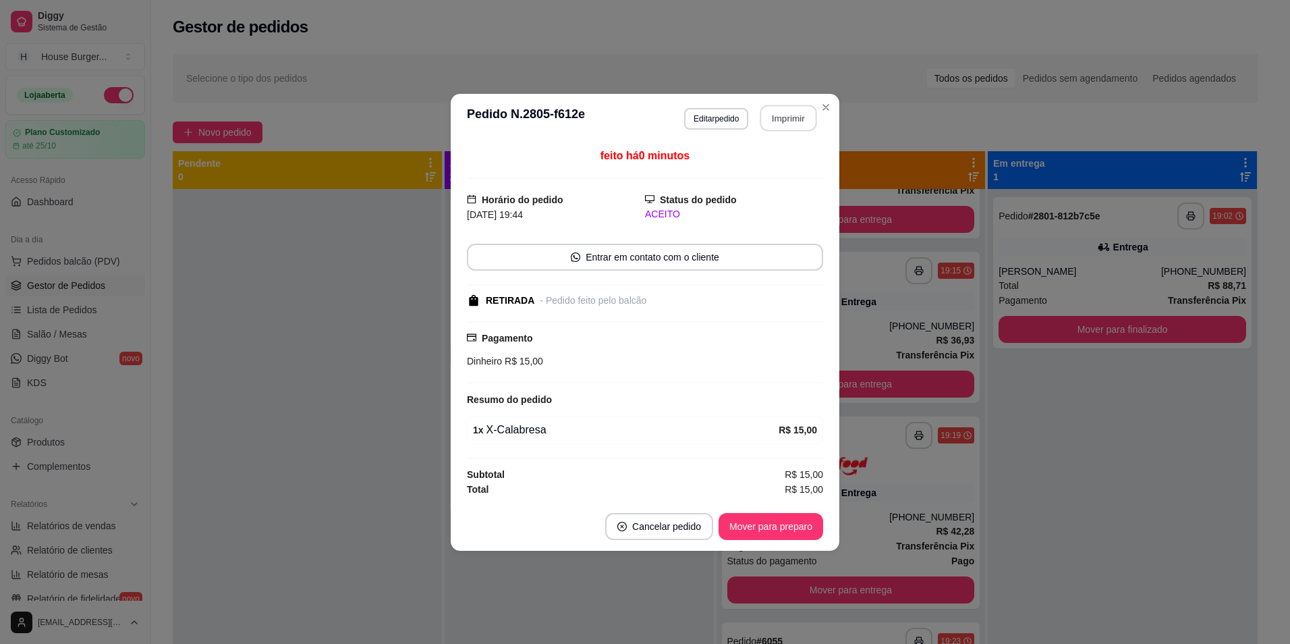
click at [791, 114] on button "Imprimir" at bounding box center [789, 118] width 57 height 26
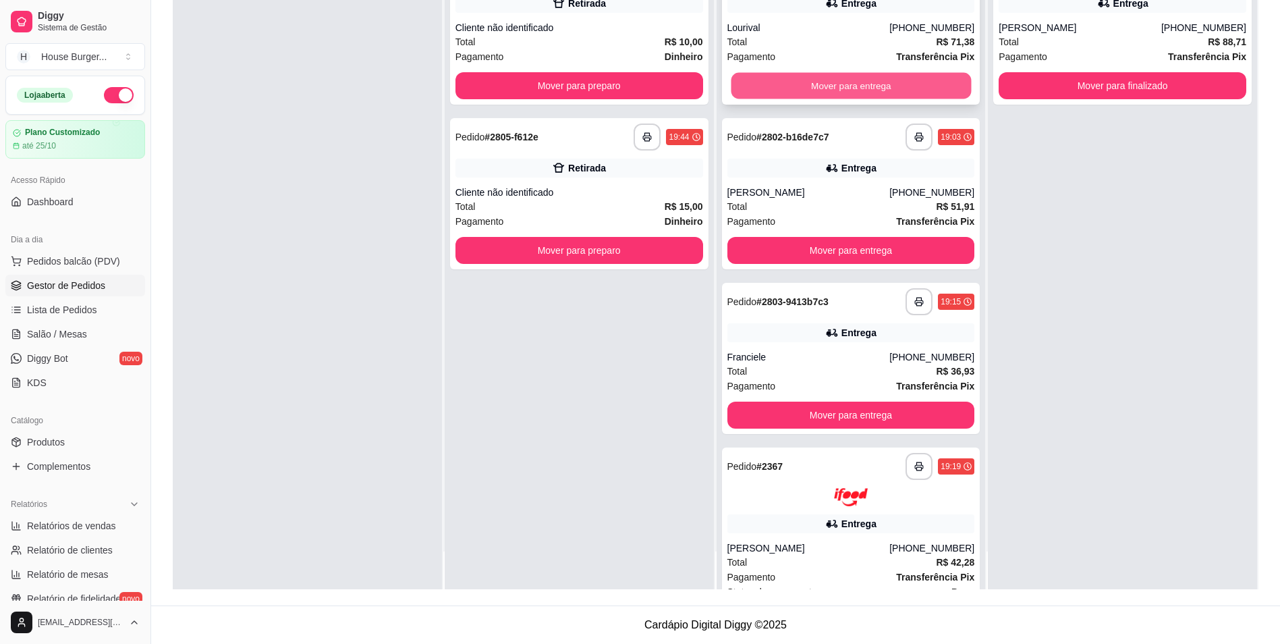
click at [914, 86] on button "Mover para entrega" at bounding box center [851, 86] width 240 height 26
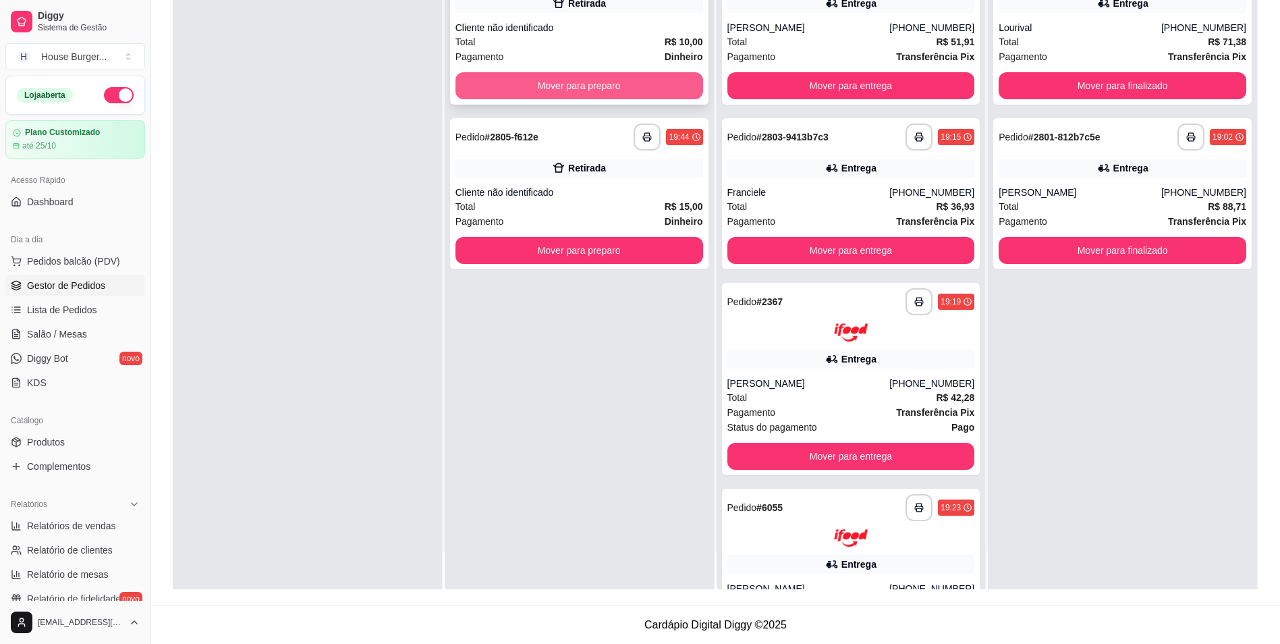
click at [569, 91] on button "Mover para preparo" at bounding box center [580, 85] width 248 height 27
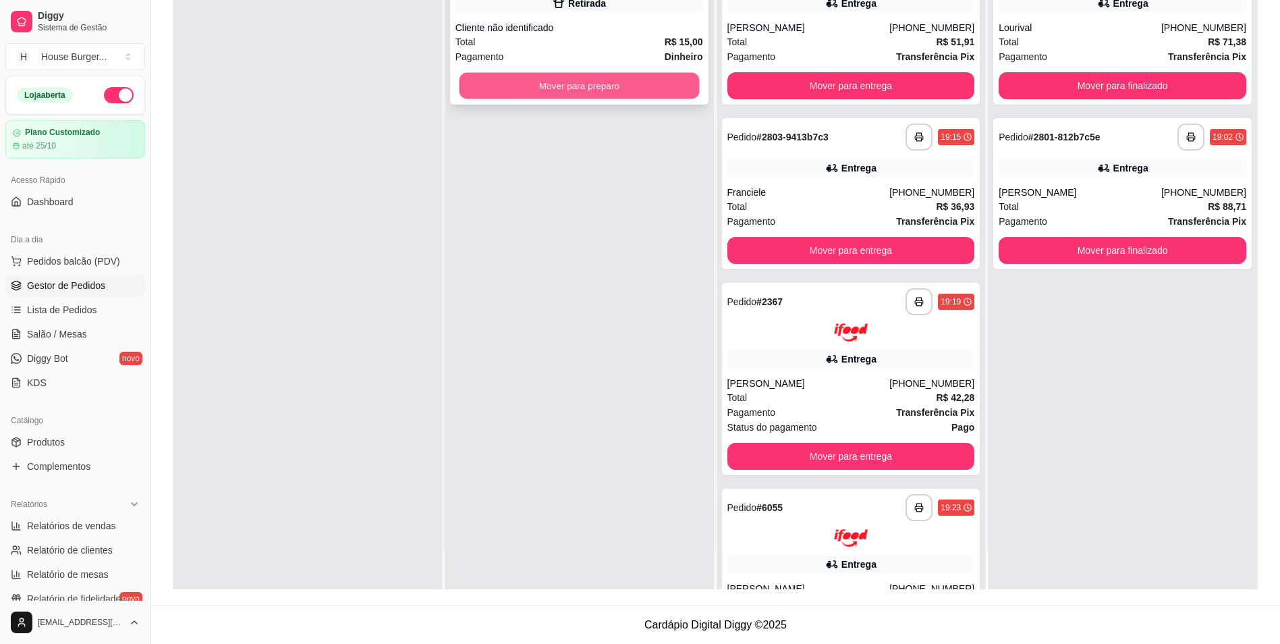
click at [614, 80] on button "Mover para preparo" at bounding box center [579, 86] width 240 height 26
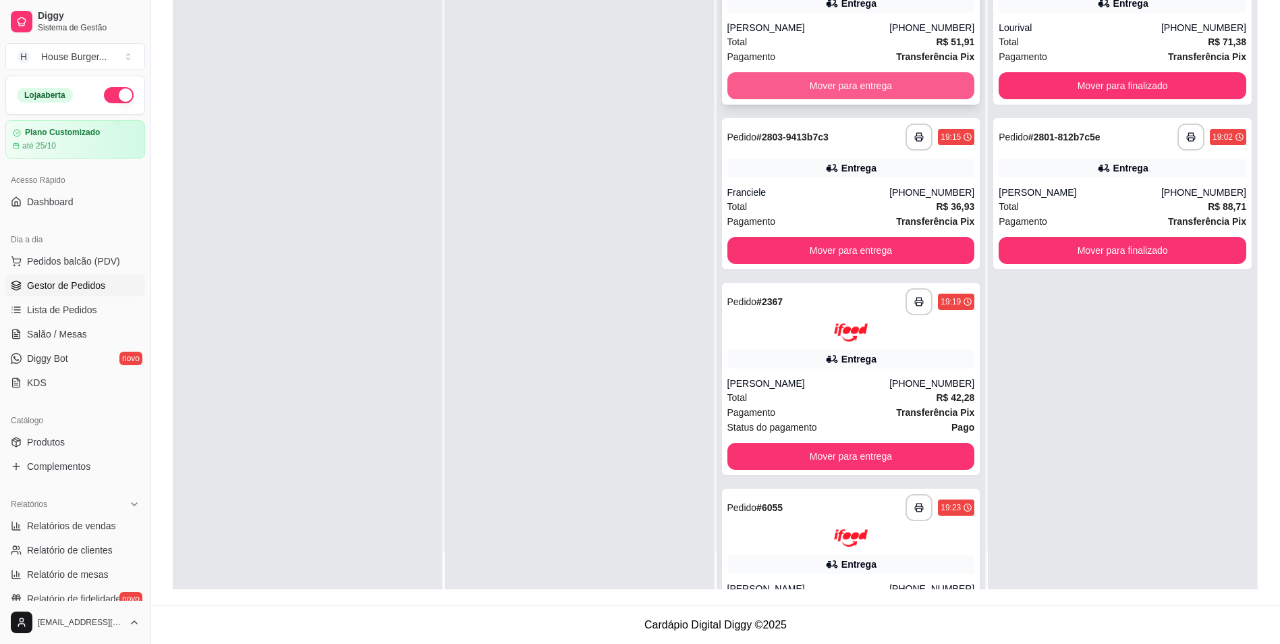
click at [885, 80] on button "Mover para entrega" at bounding box center [852, 85] width 248 height 27
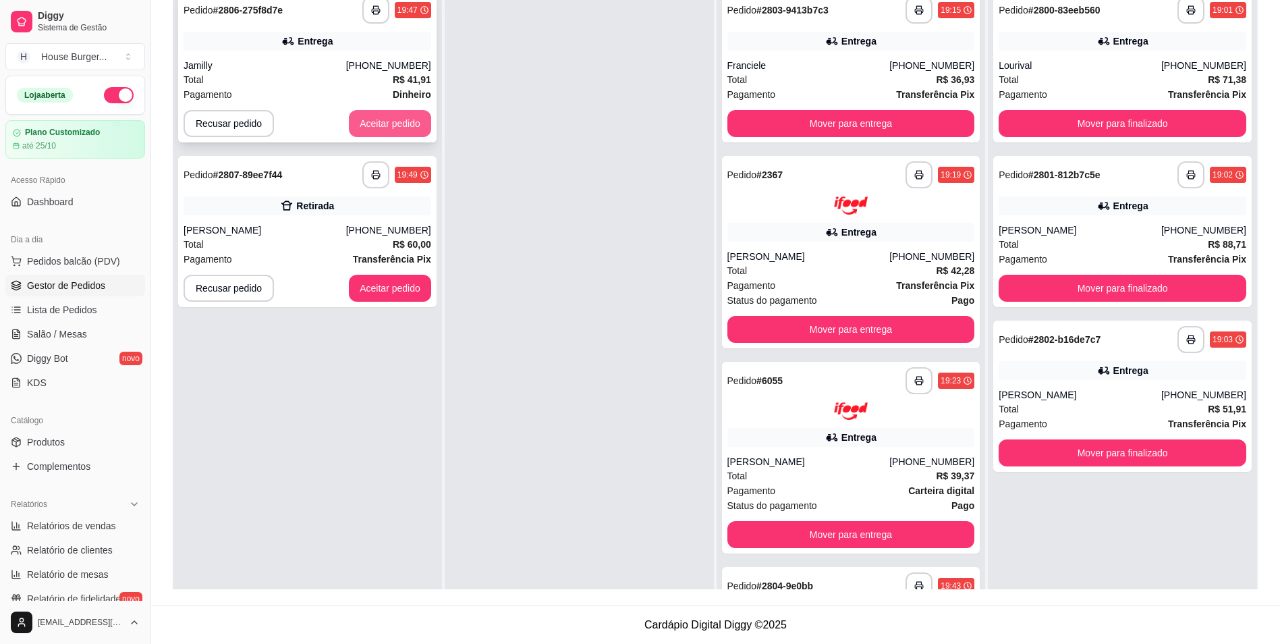
click at [379, 128] on button "Aceitar pedido" at bounding box center [390, 123] width 82 height 27
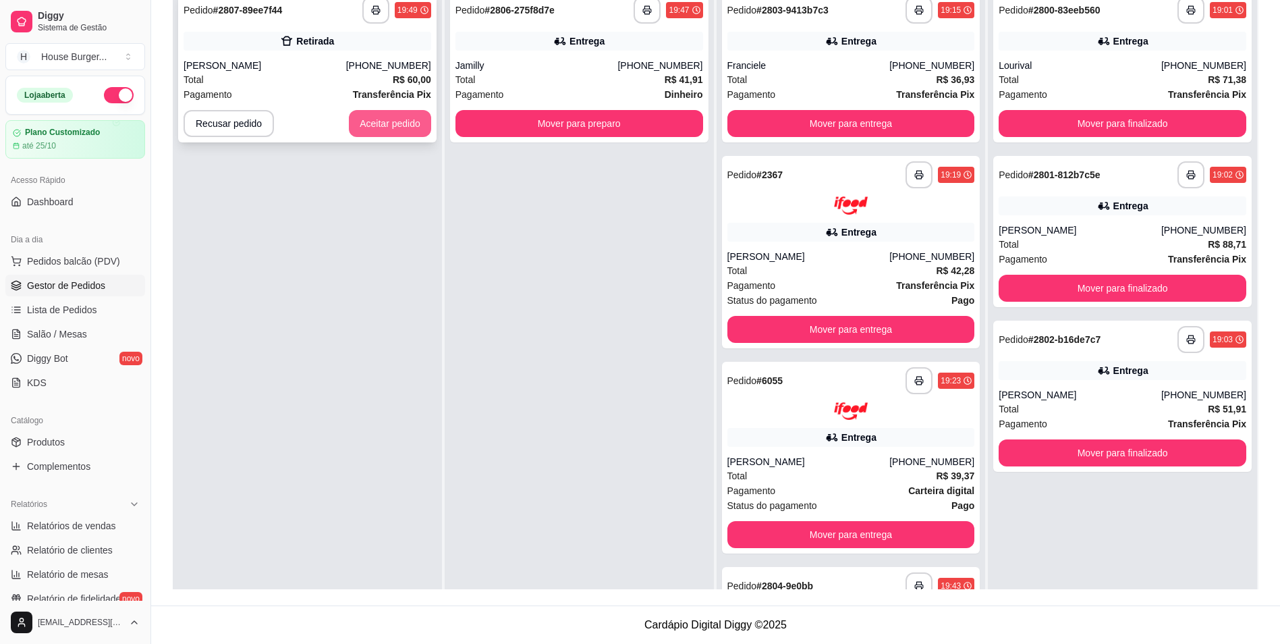
click at [388, 117] on button "Aceitar pedido" at bounding box center [390, 123] width 82 height 27
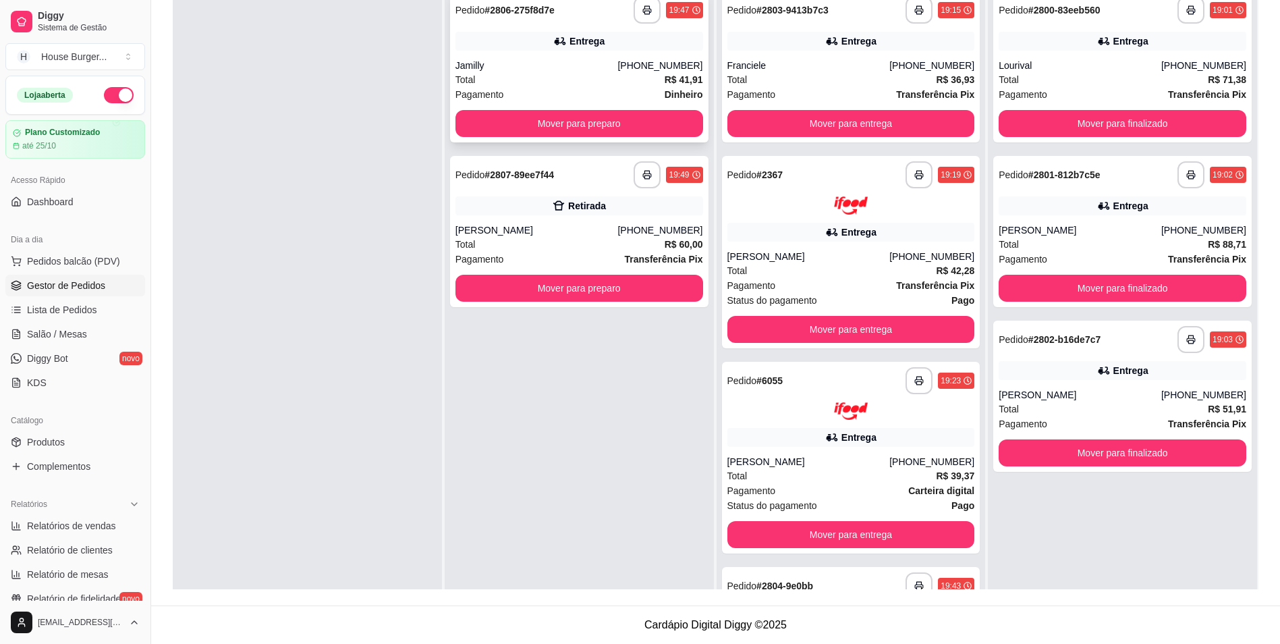
click at [569, 61] on div "Jamilly" at bounding box center [537, 65] width 163 height 13
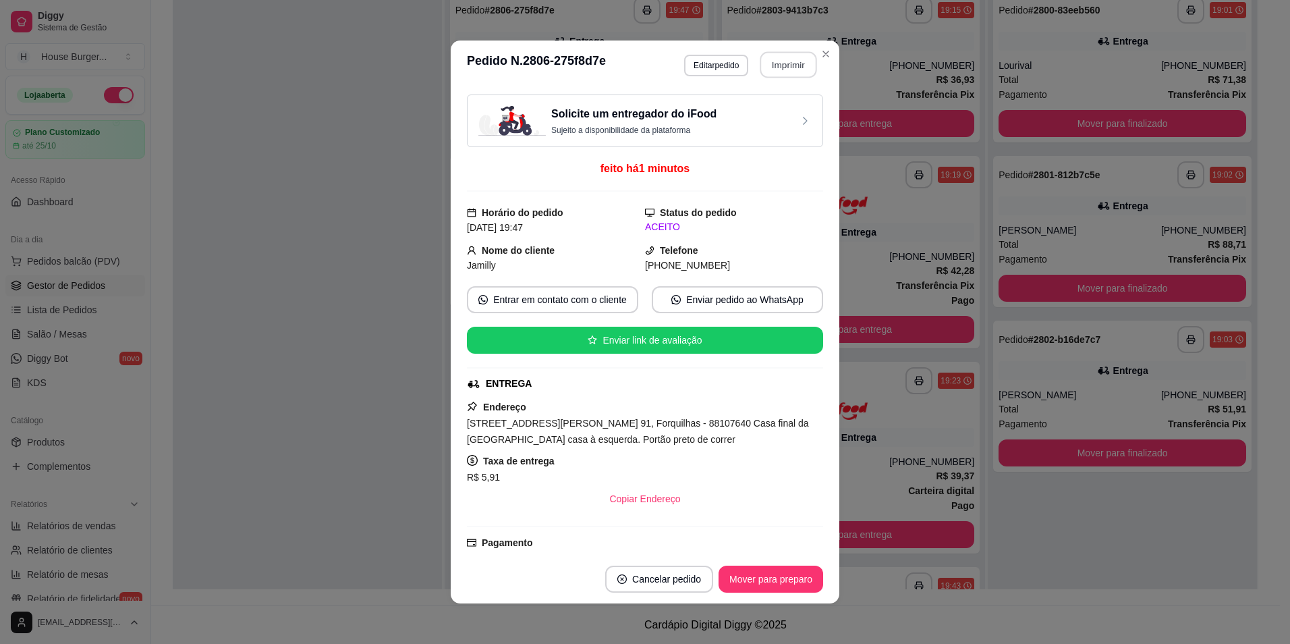
click at [795, 63] on button "Imprimir" at bounding box center [789, 65] width 57 height 26
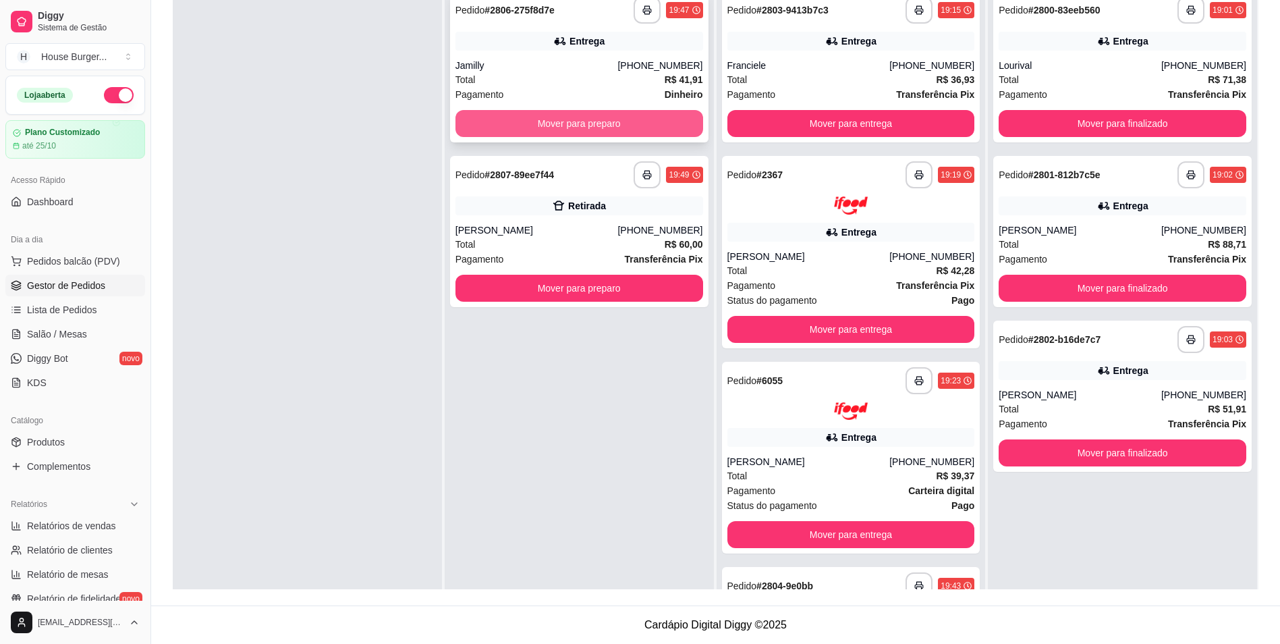
click at [567, 123] on button "Mover para preparo" at bounding box center [580, 123] width 248 height 27
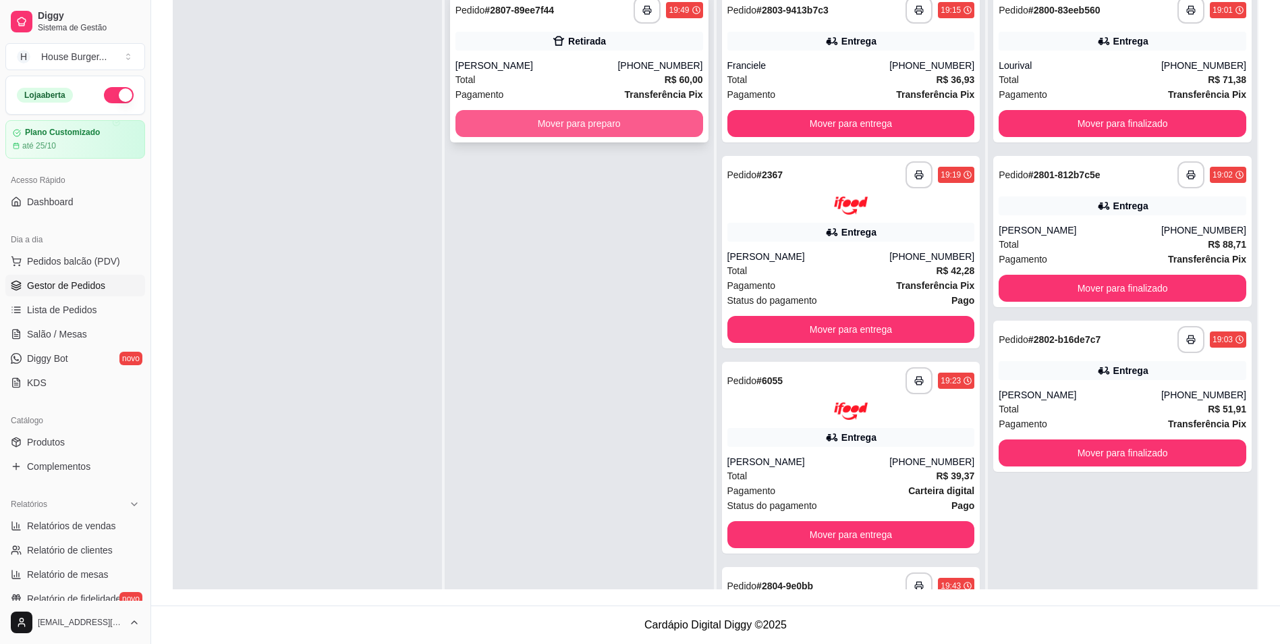
click at [514, 93] on div "Pagamento Transferência Pix" at bounding box center [580, 94] width 248 height 15
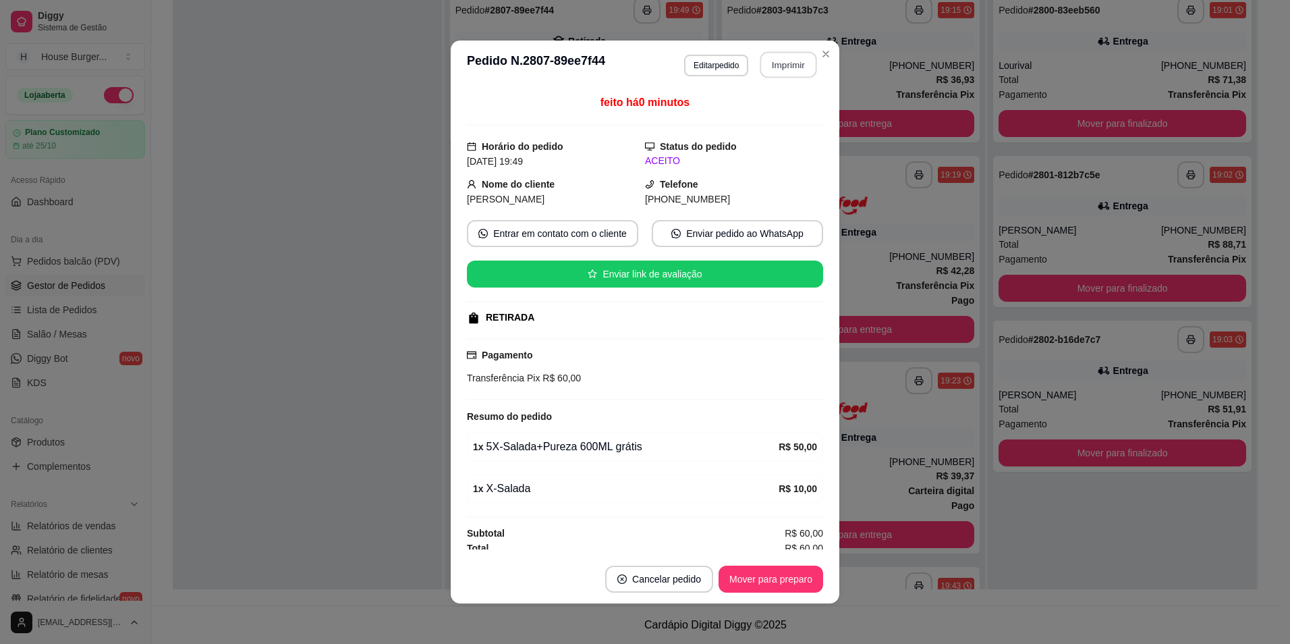
click at [810, 64] on button "Imprimir" at bounding box center [789, 65] width 57 height 26
